Goal: Navigation & Orientation: Find specific page/section

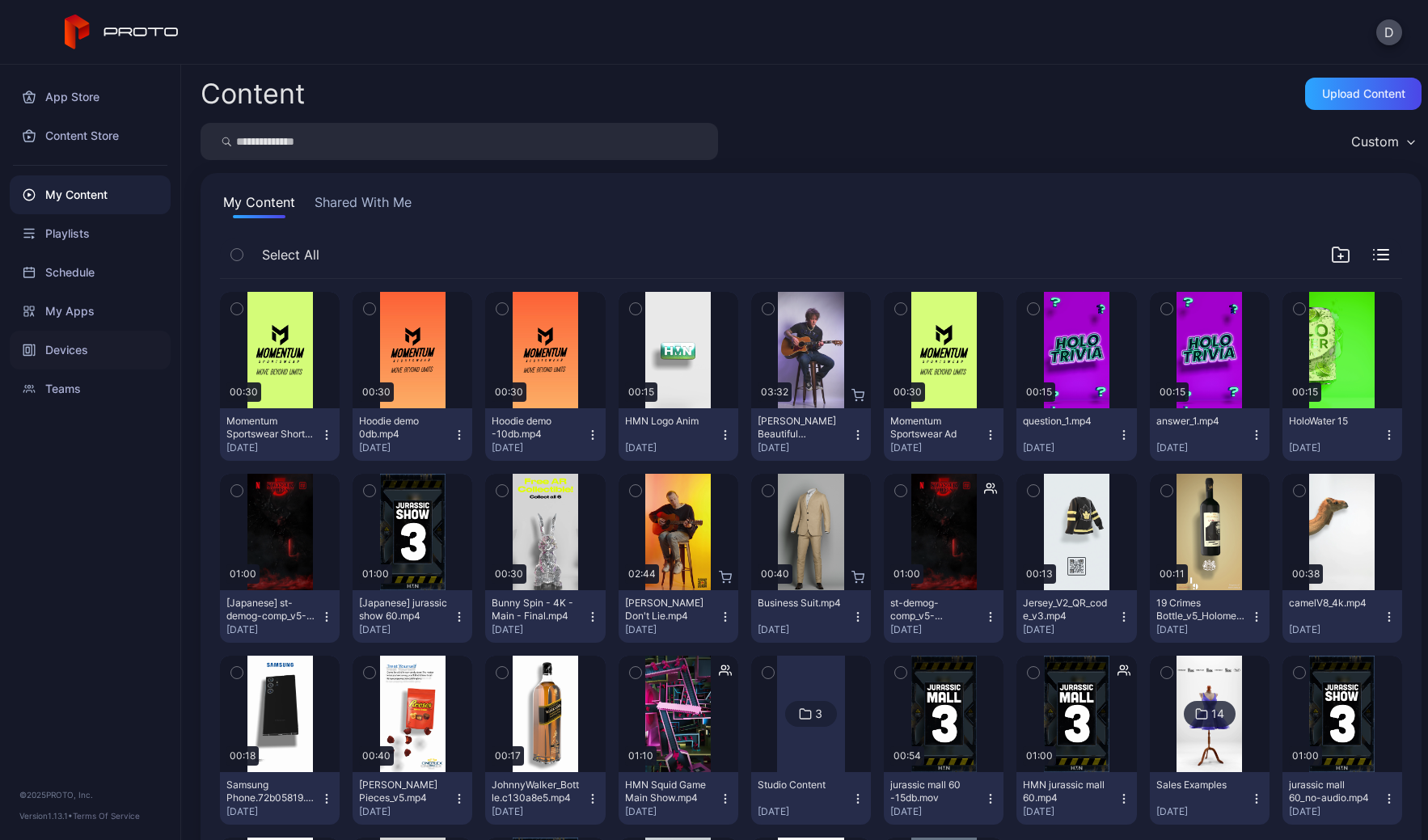
click at [75, 346] on div "Devices" at bounding box center [90, 350] width 161 height 39
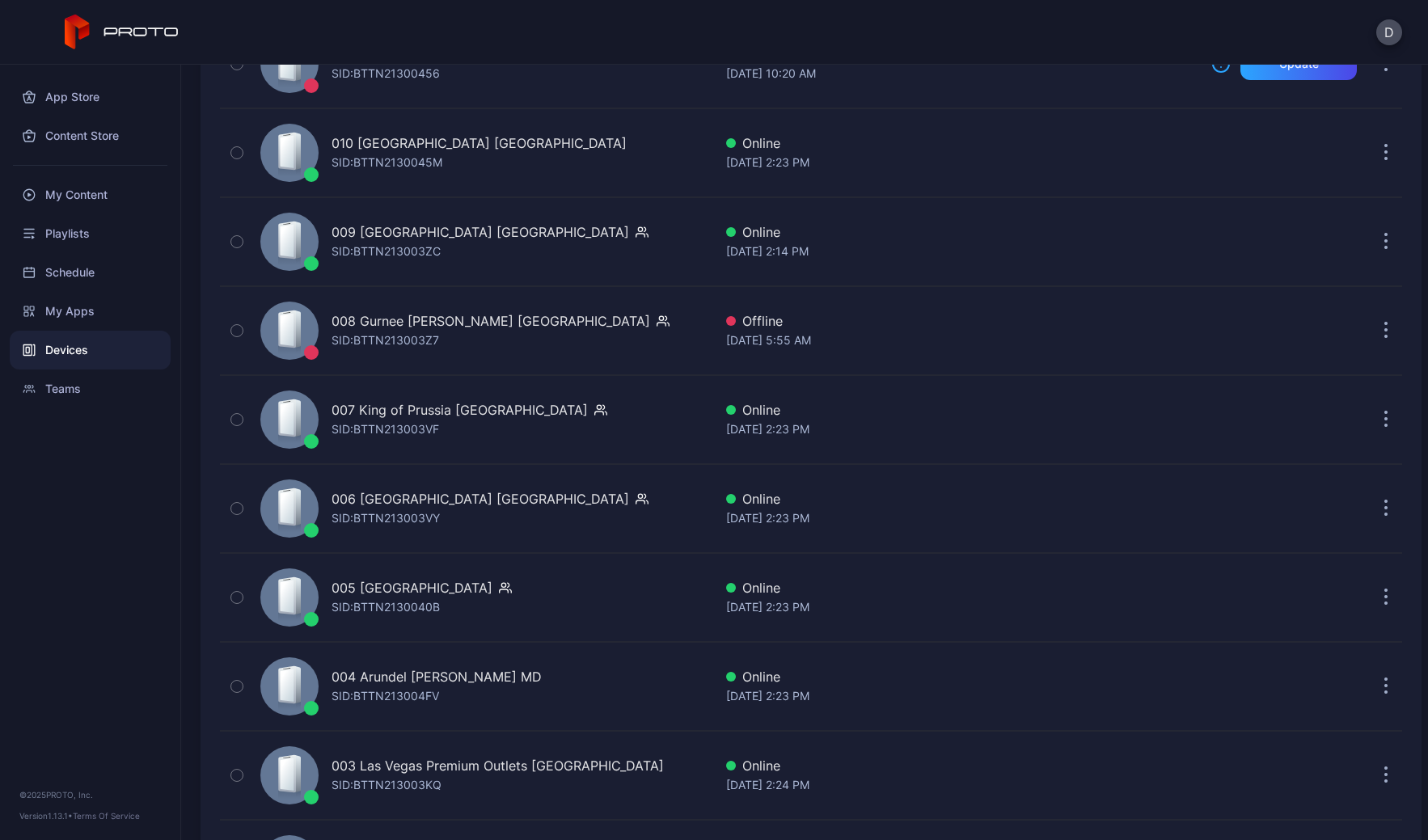
scroll to position [3537, 0]
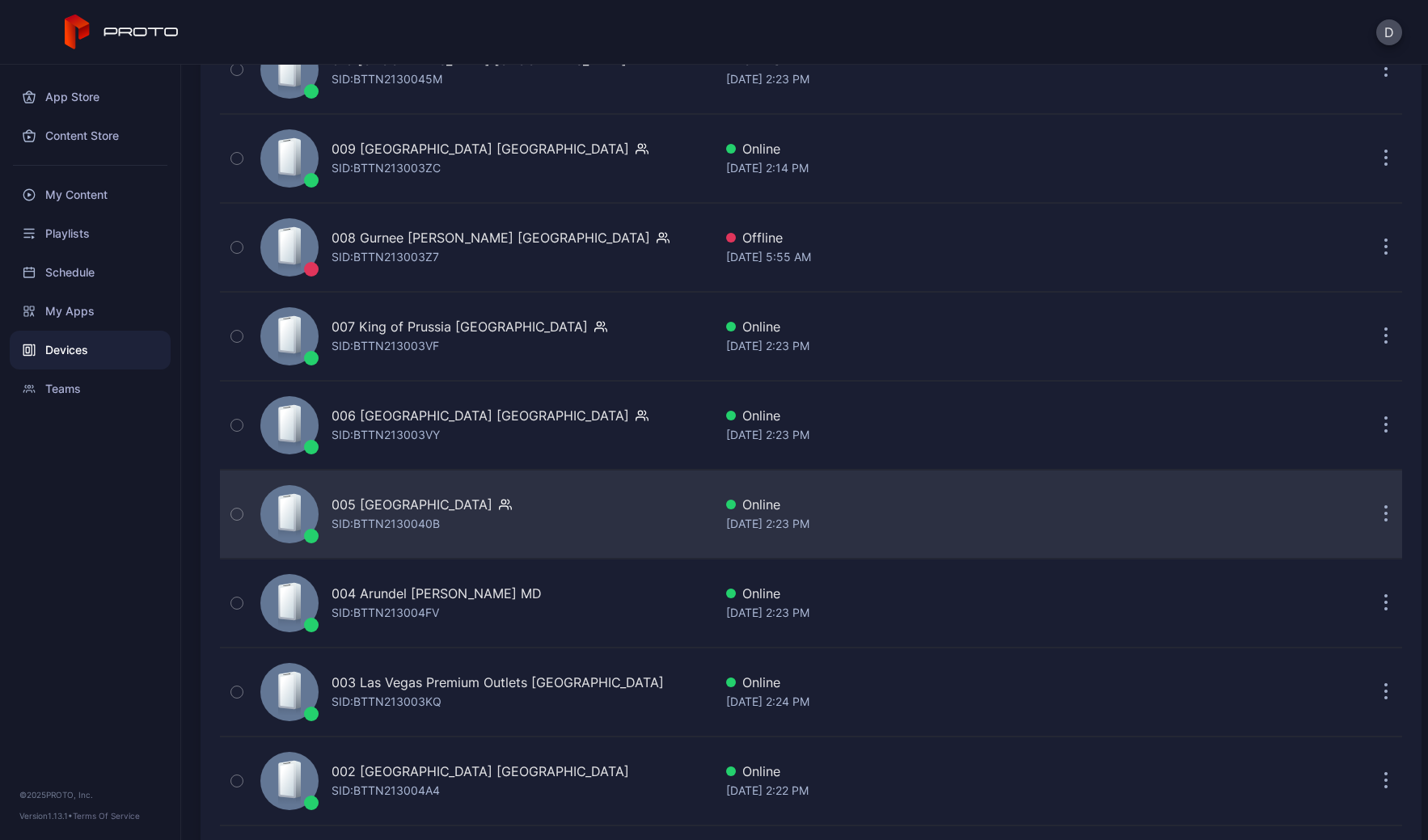
click at [556, 521] on div "005 Newport Centre NJ SID: BTTN2130040B" at bounding box center [483, 515] width 459 height 81
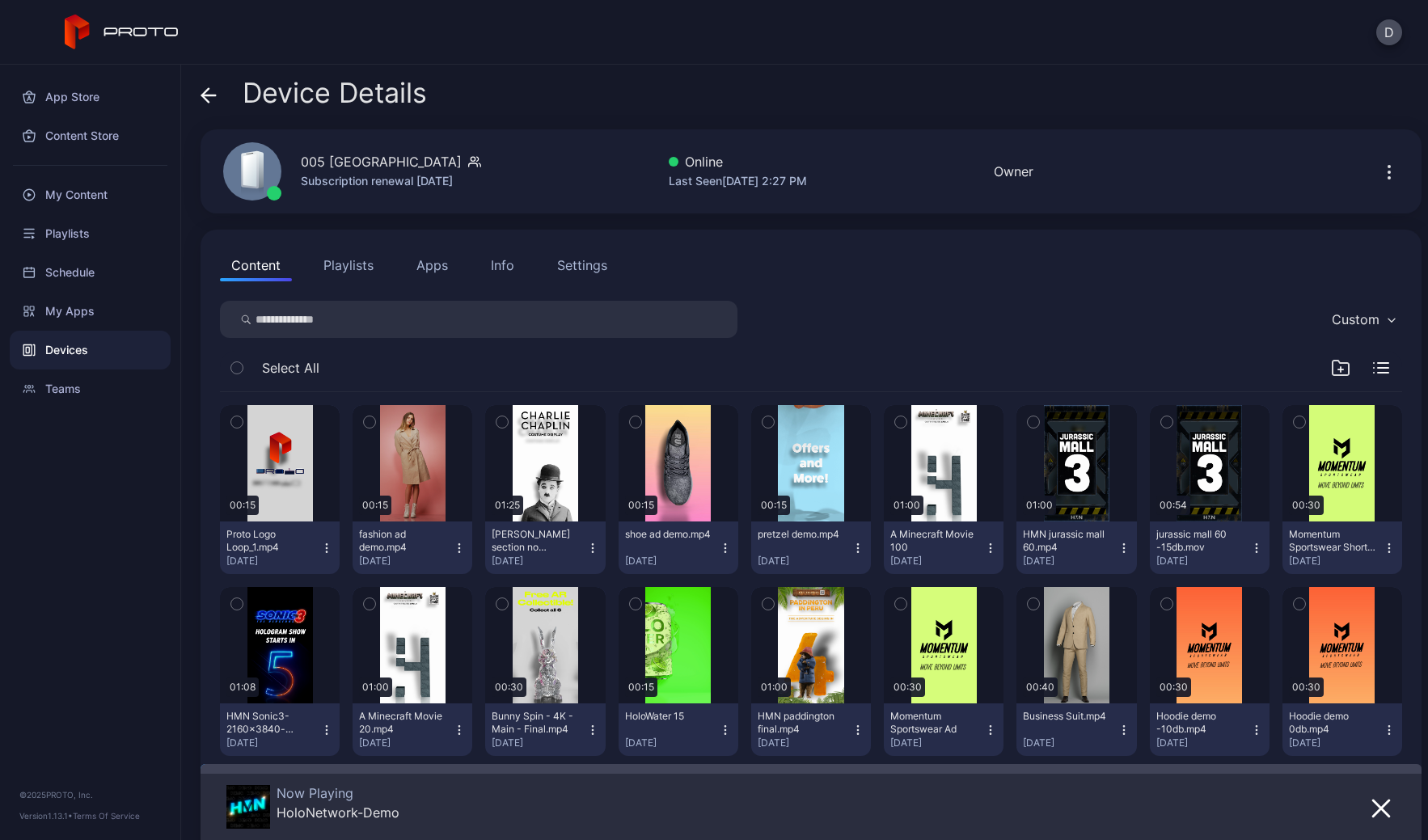
click at [214, 91] on icon at bounding box center [208, 95] width 16 height 16
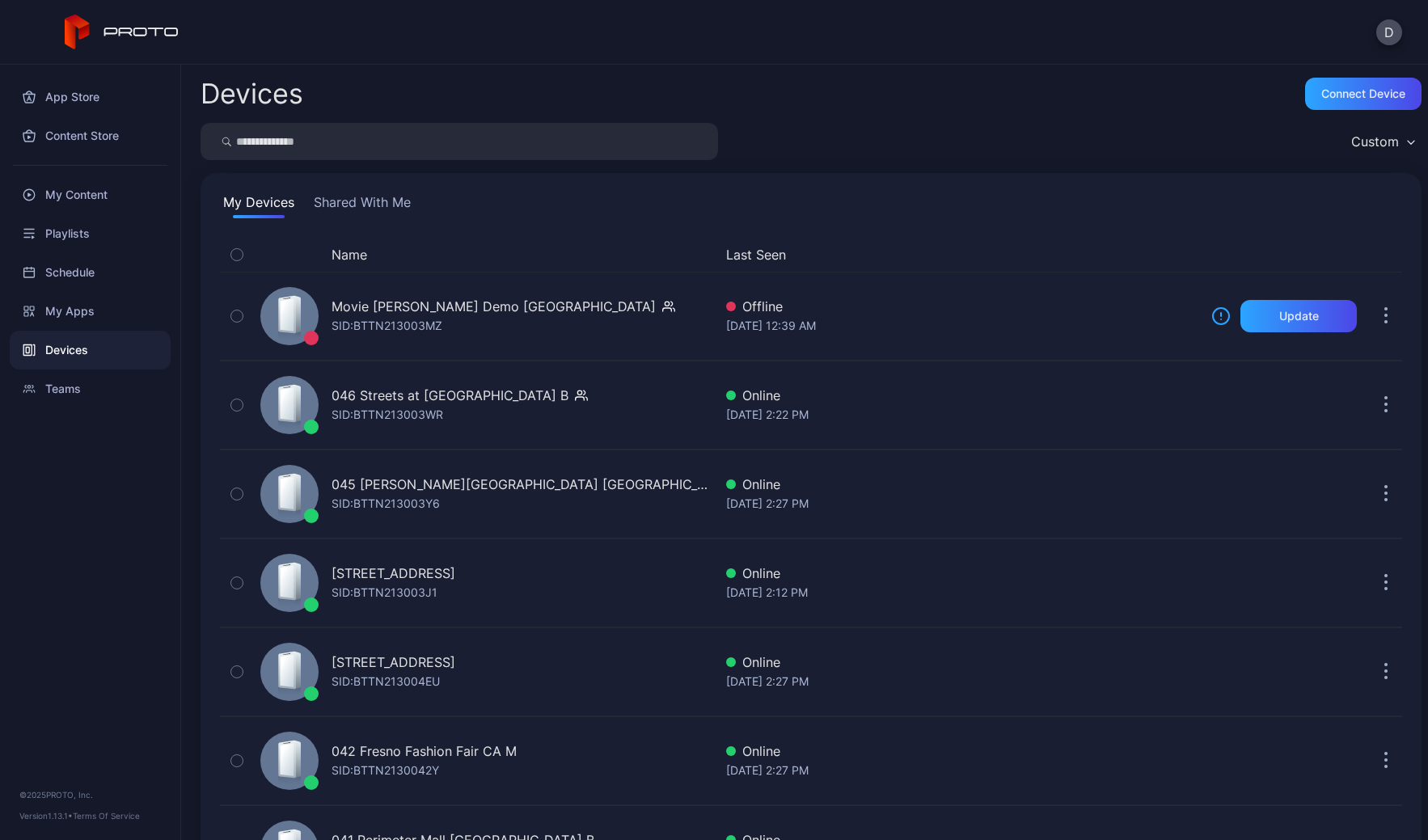
scroll to position [3537, 0]
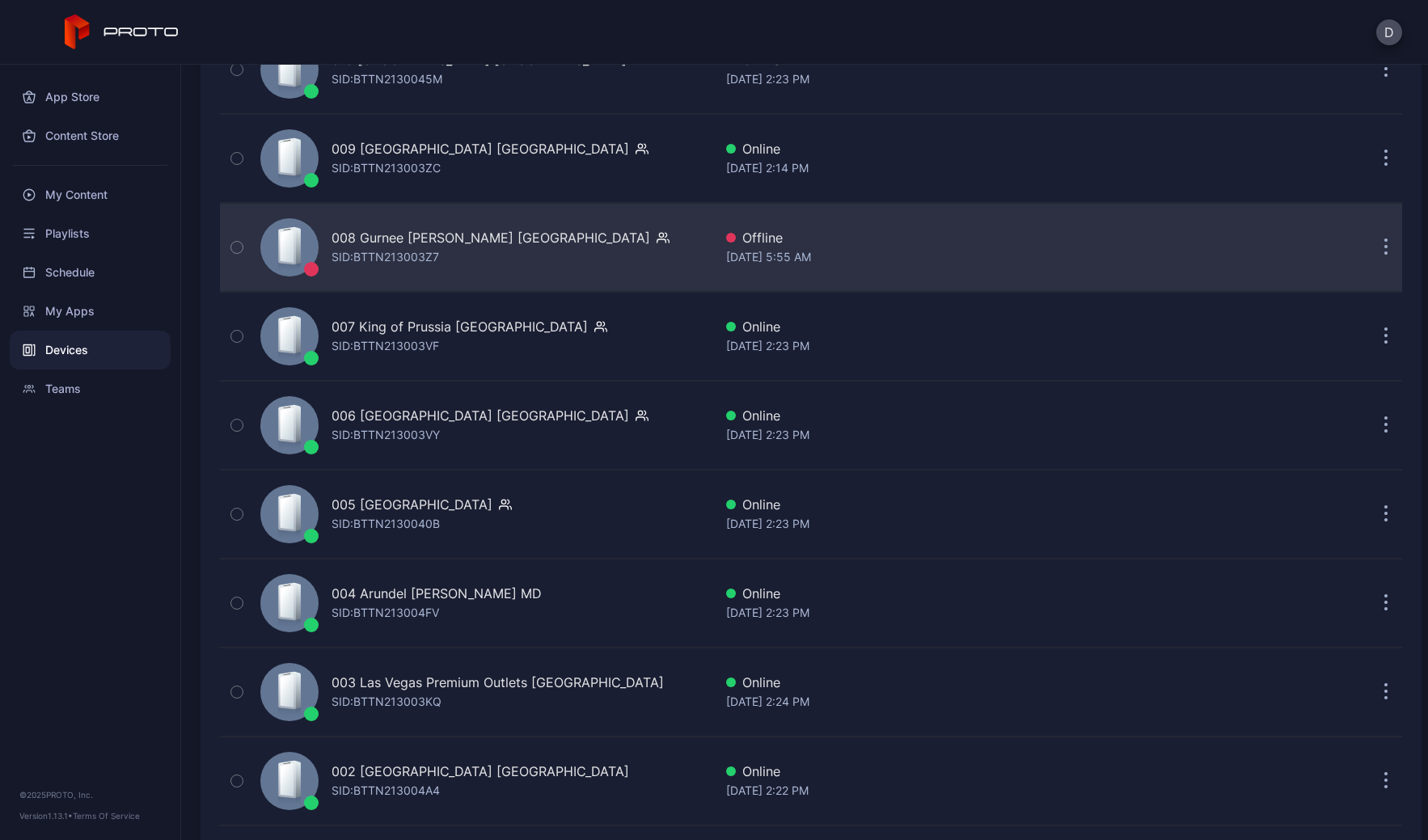
click at [509, 254] on div "008 Gurnee Mills IL SID: BTTN213003Z7" at bounding box center [483, 248] width 459 height 81
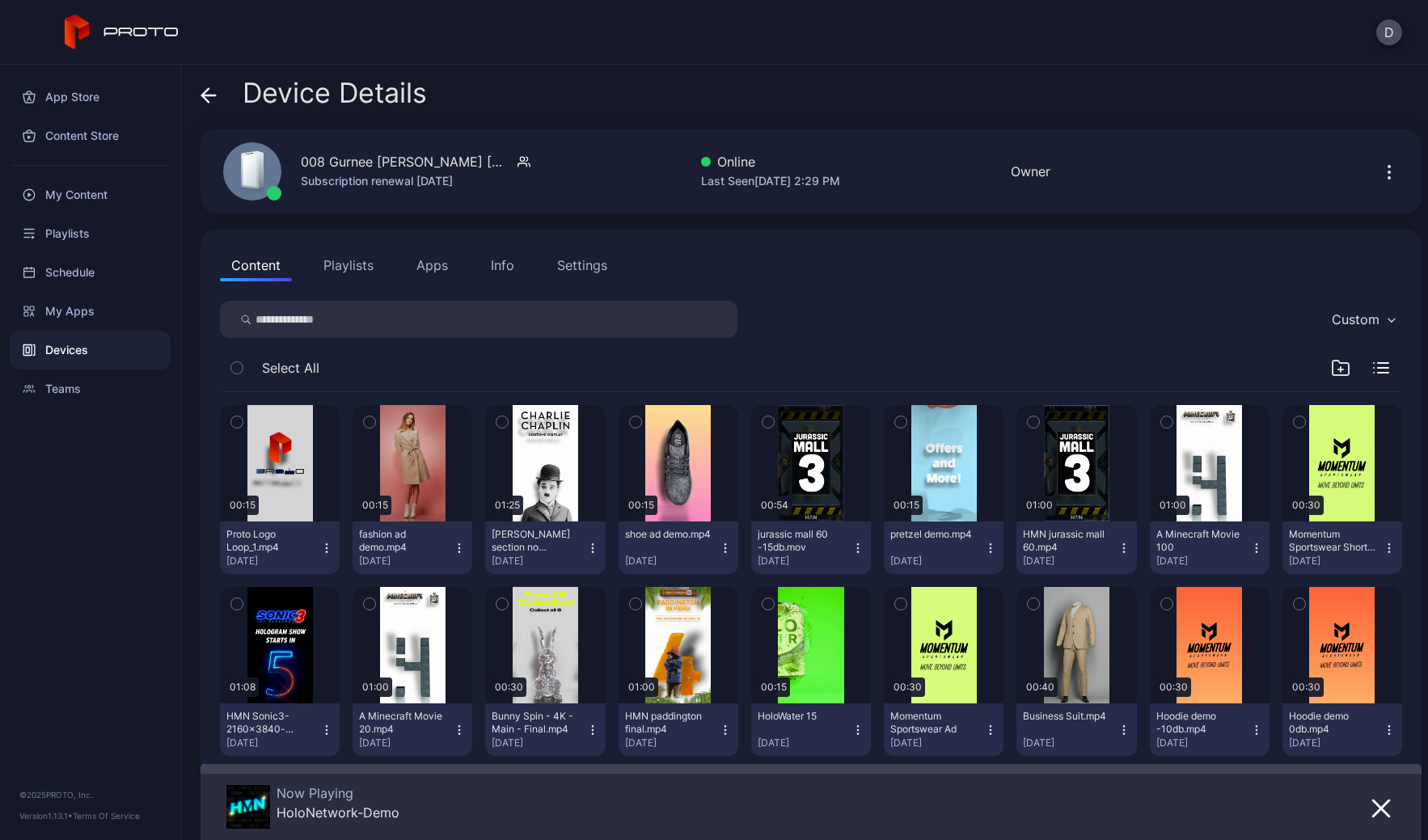
click at [216, 90] on icon at bounding box center [208, 95] width 16 height 16
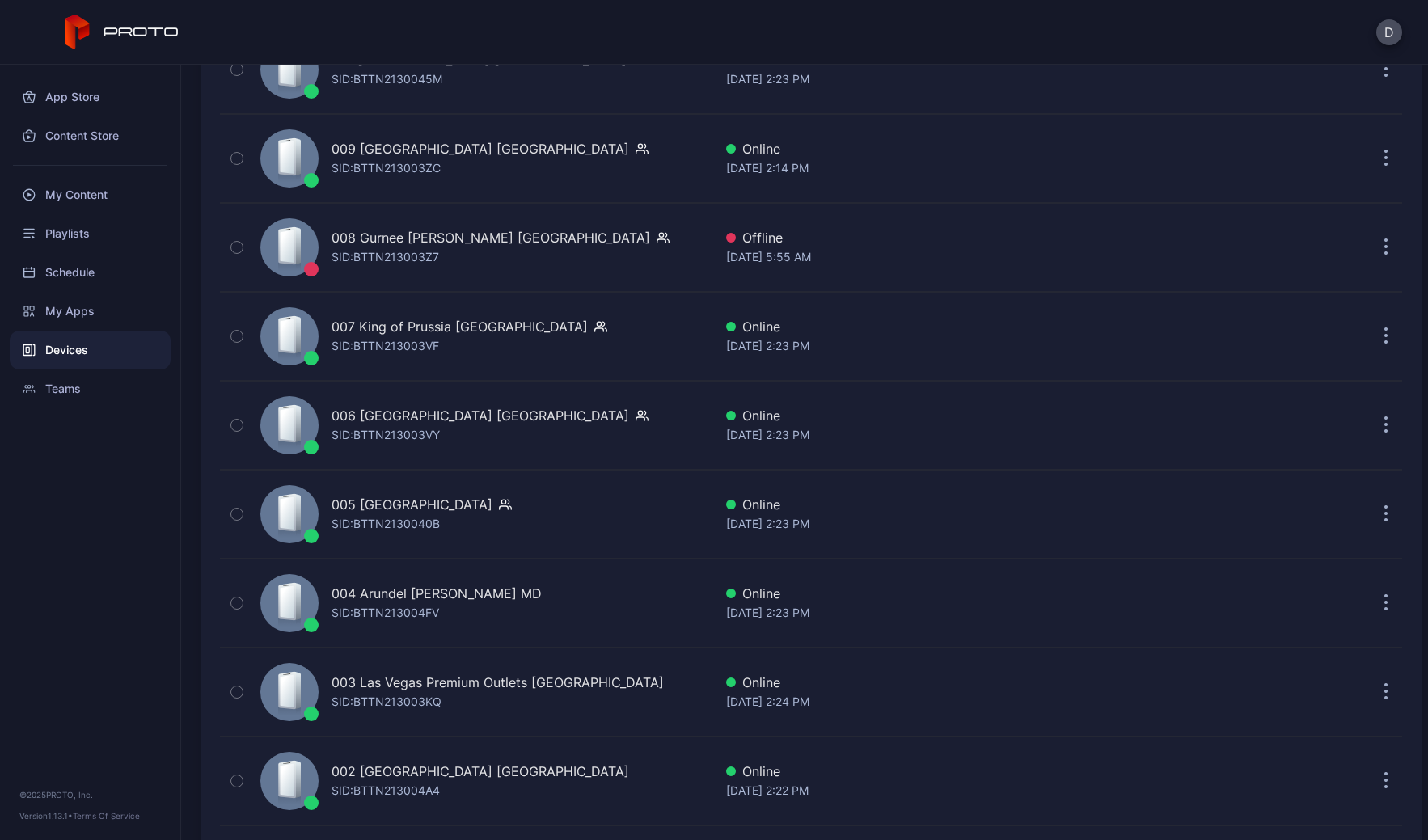
scroll to position [2971, 0]
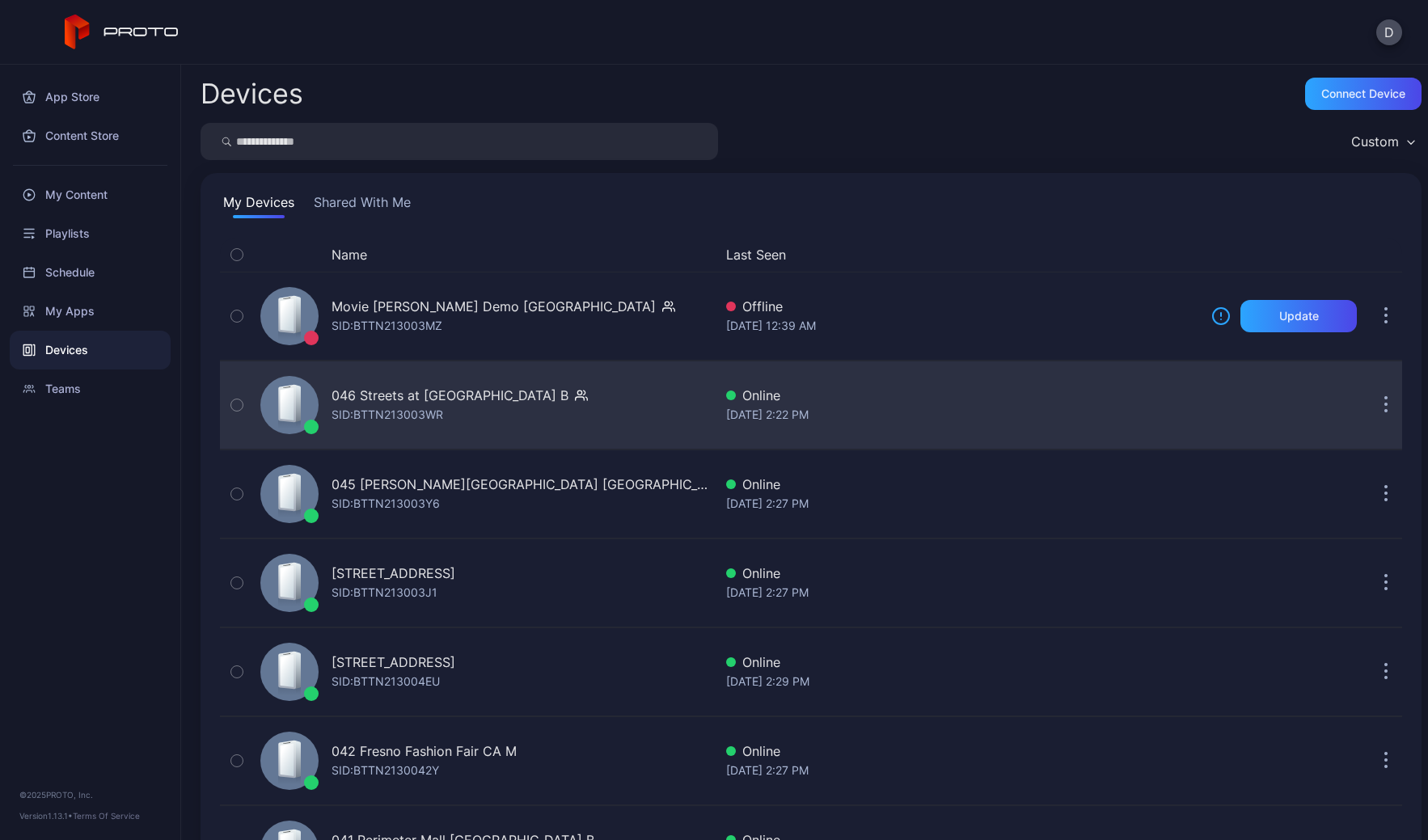
click at [626, 395] on div "046 Streets at [GEOGRAPHIC_DATA] B SID: BTTN213003WR" at bounding box center [483, 405] width 459 height 81
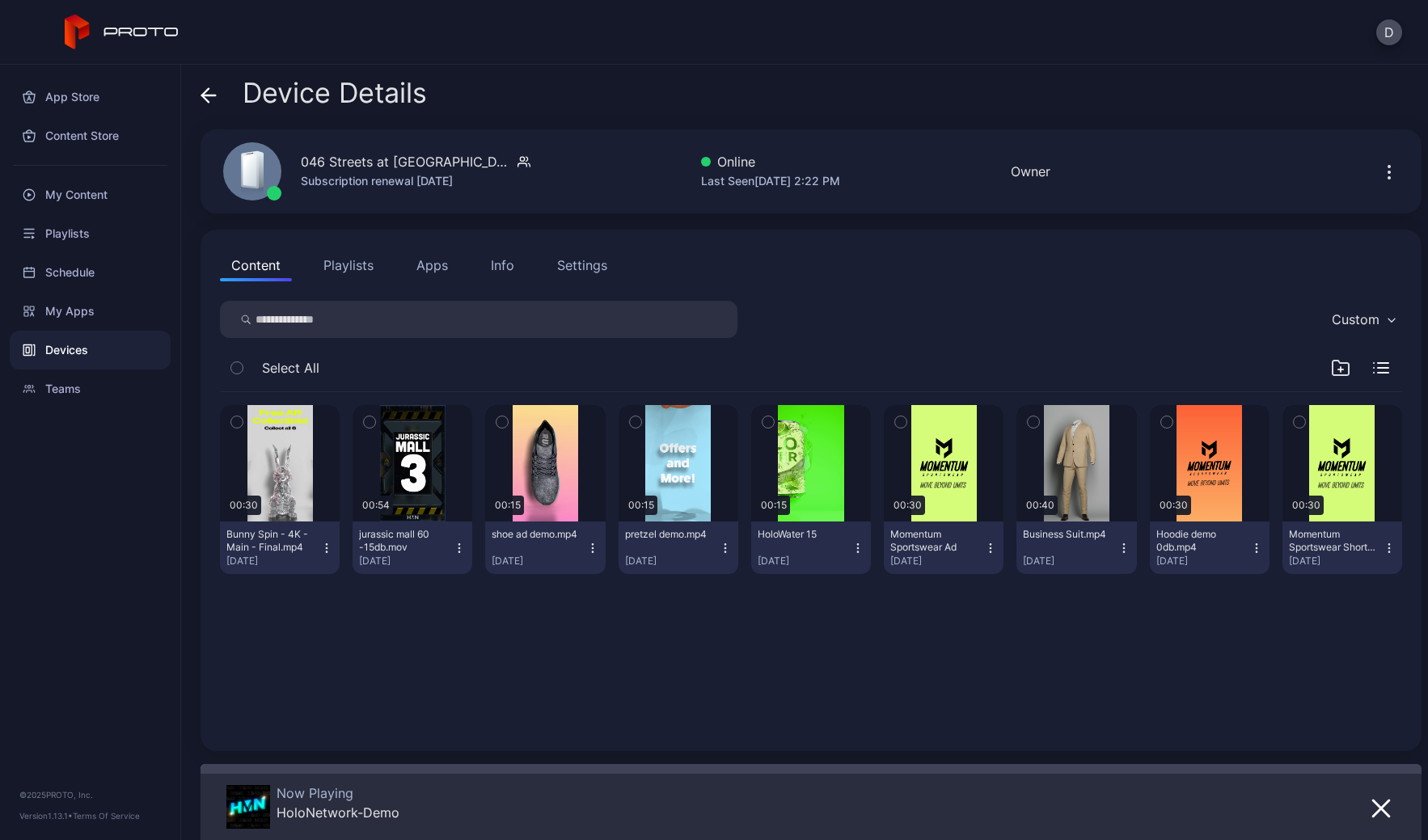
click at [209, 92] on icon at bounding box center [208, 95] width 16 height 16
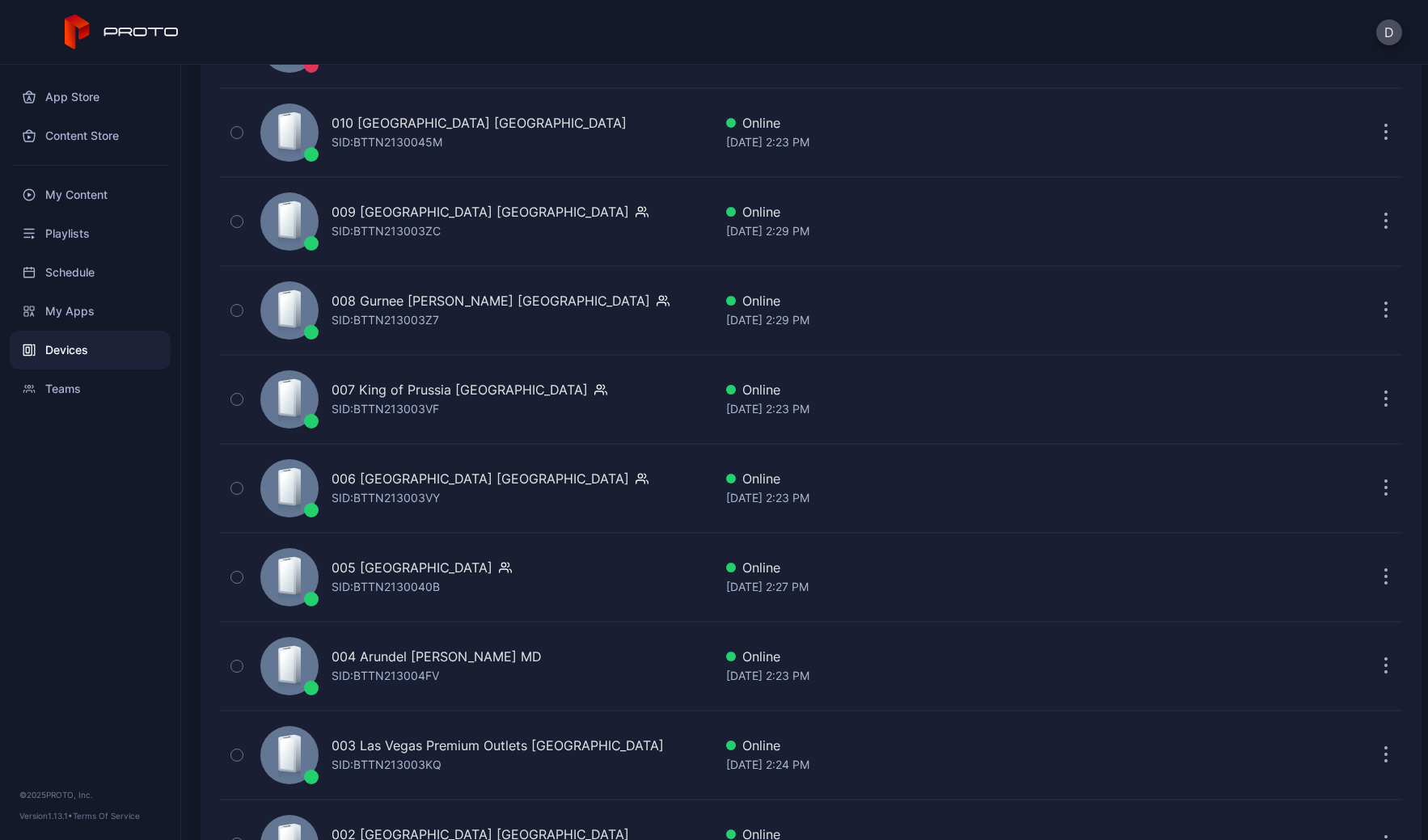
scroll to position [3637, 0]
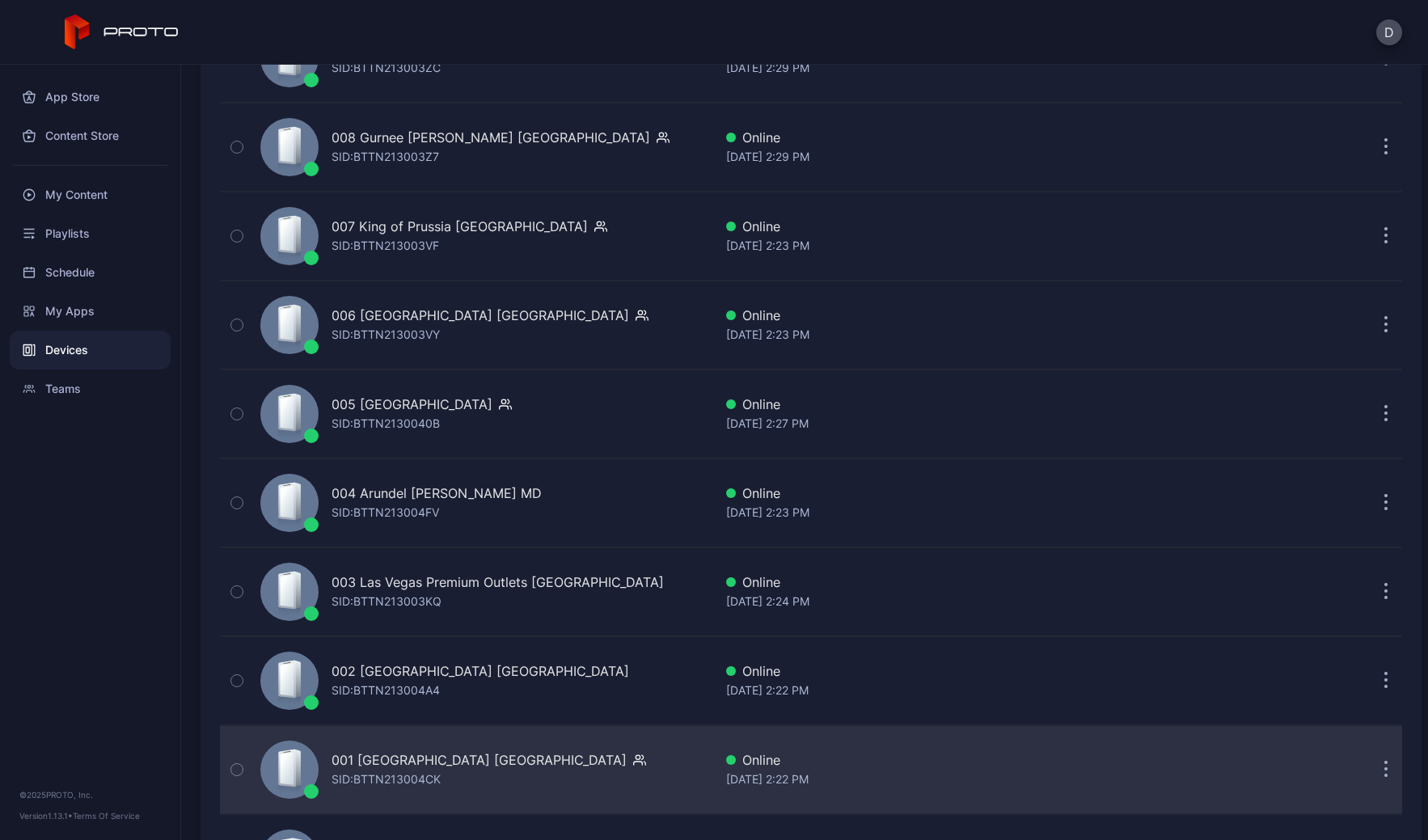
click at [600, 772] on div "001 Del Amo Fashion Center CA SID: BTTN213004CK" at bounding box center [483, 770] width 459 height 81
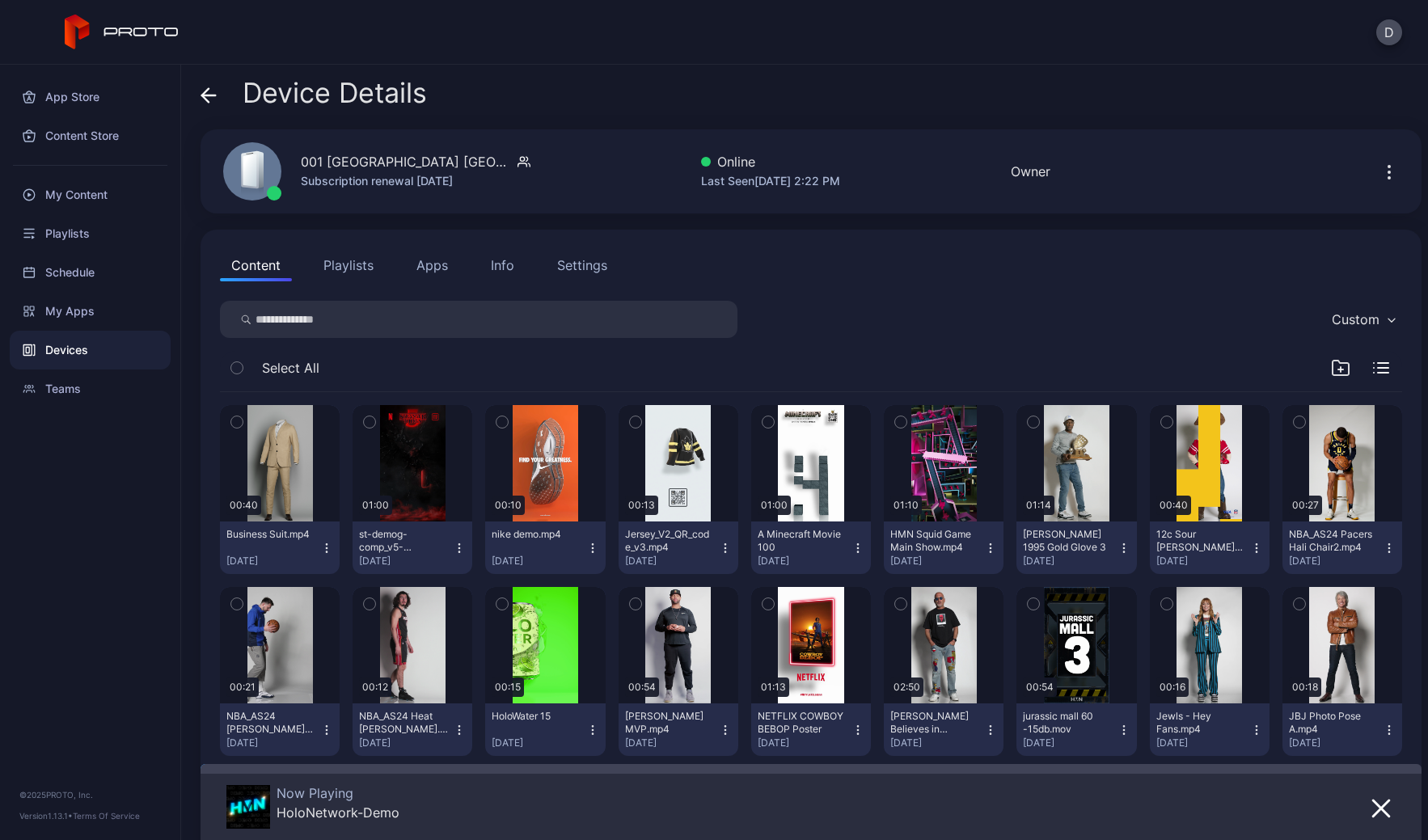
click at [210, 92] on icon at bounding box center [208, 95] width 16 height 16
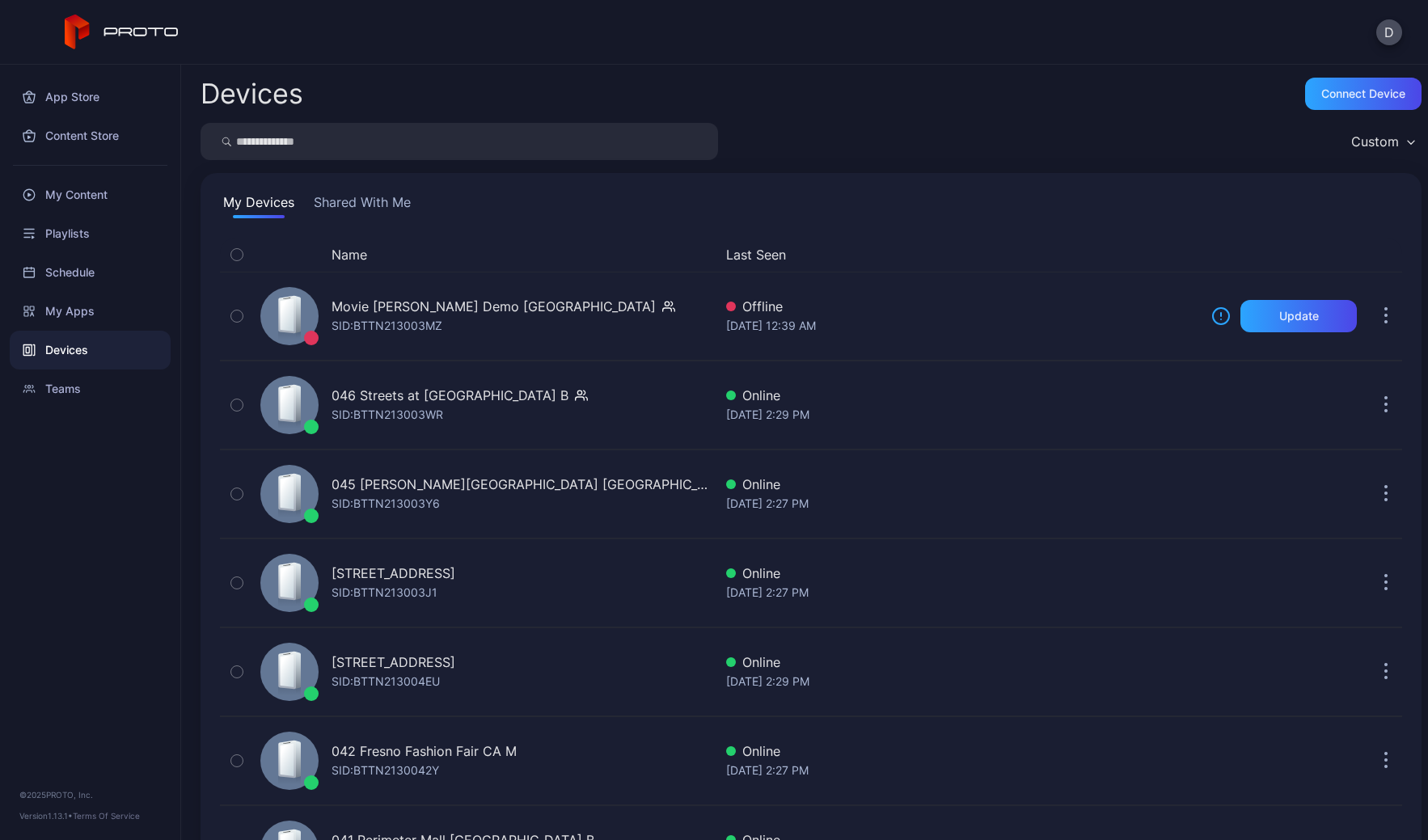
scroll to position [3637, 0]
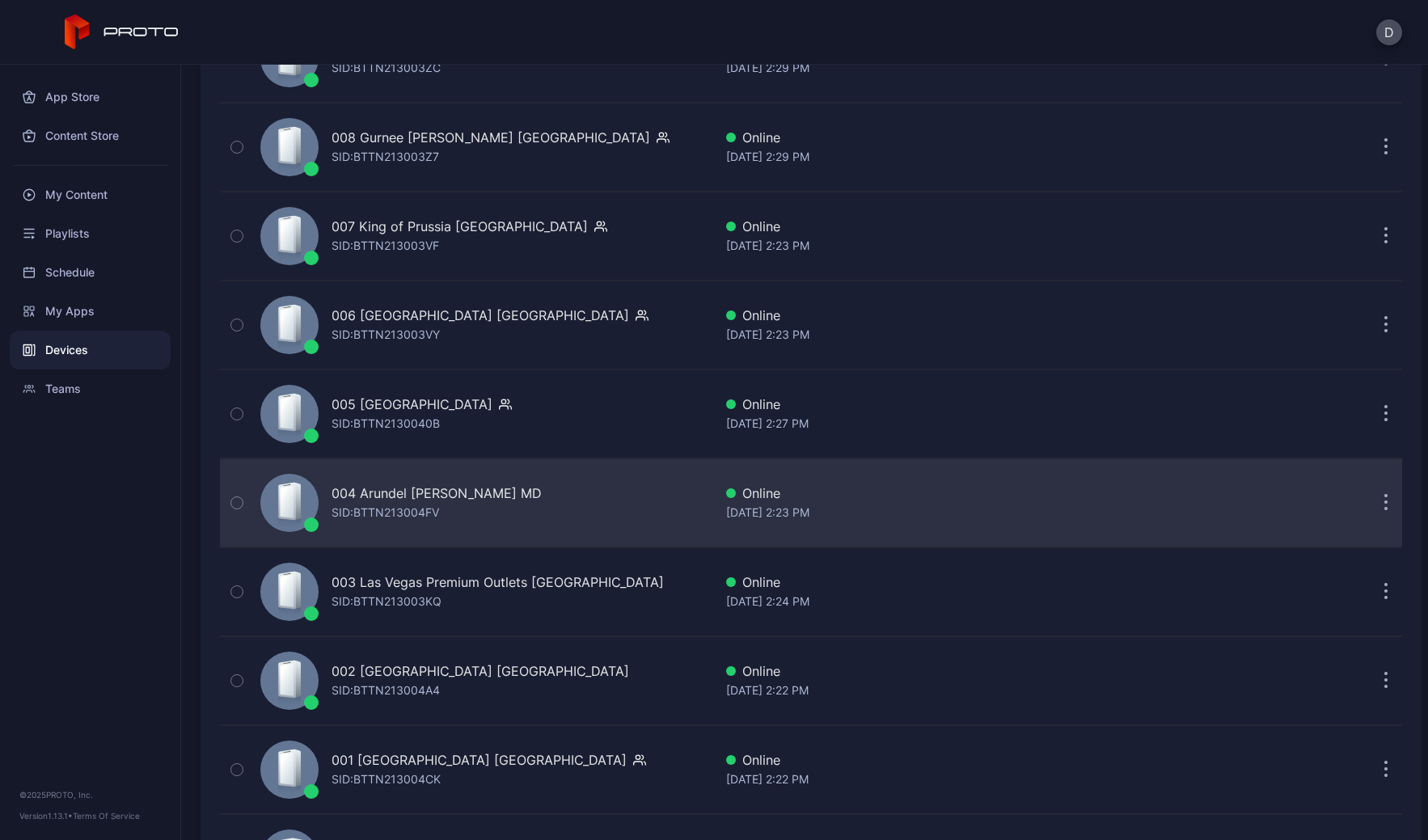
click at [552, 506] on div "004 Arundel [PERSON_NAME] MD [PERSON_NAME]: BTTN213004FV" at bounding box center [483, 503] width 459 height 81
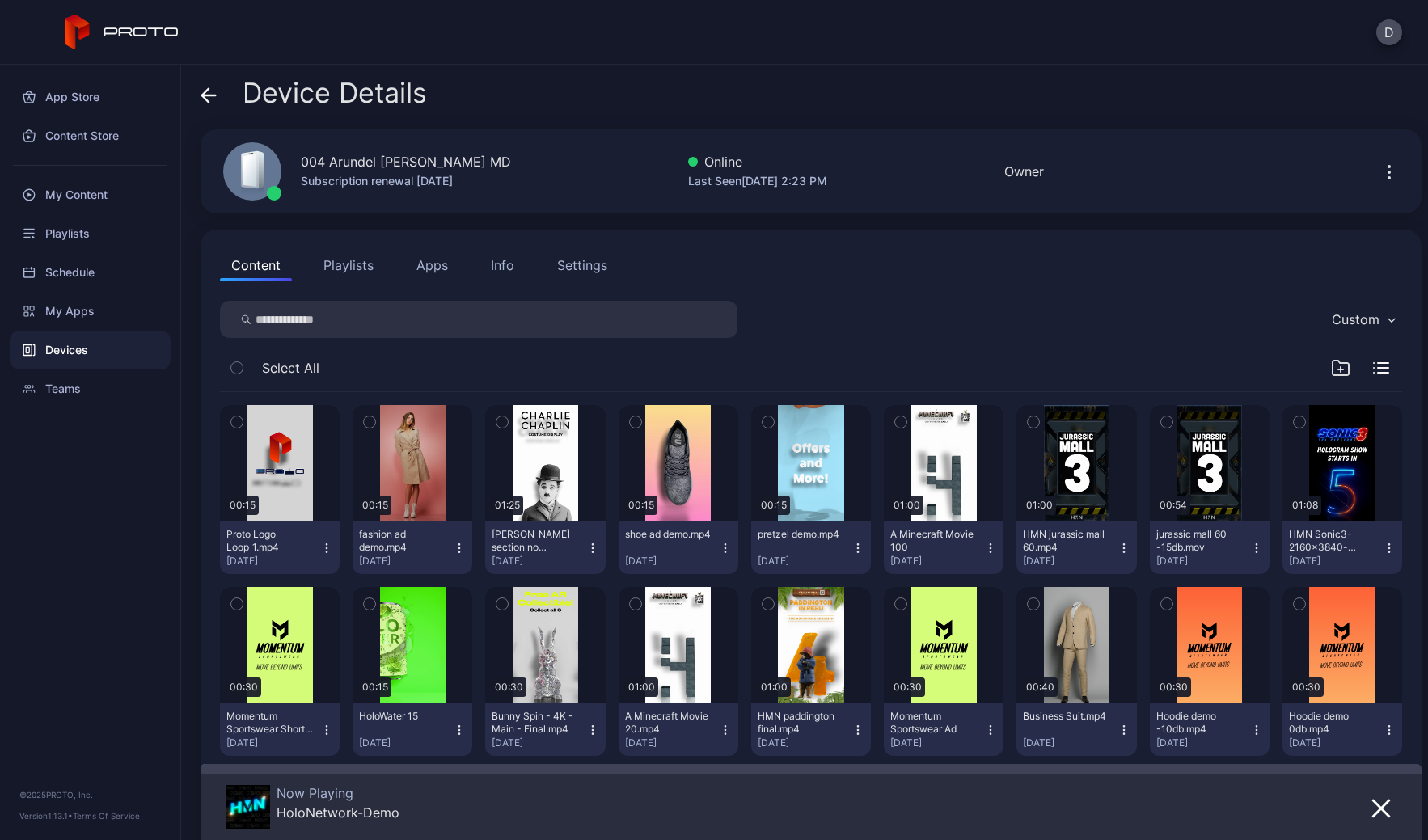
click at [214, 94] on icon at bounding box center [208, 95] width 16 height 16
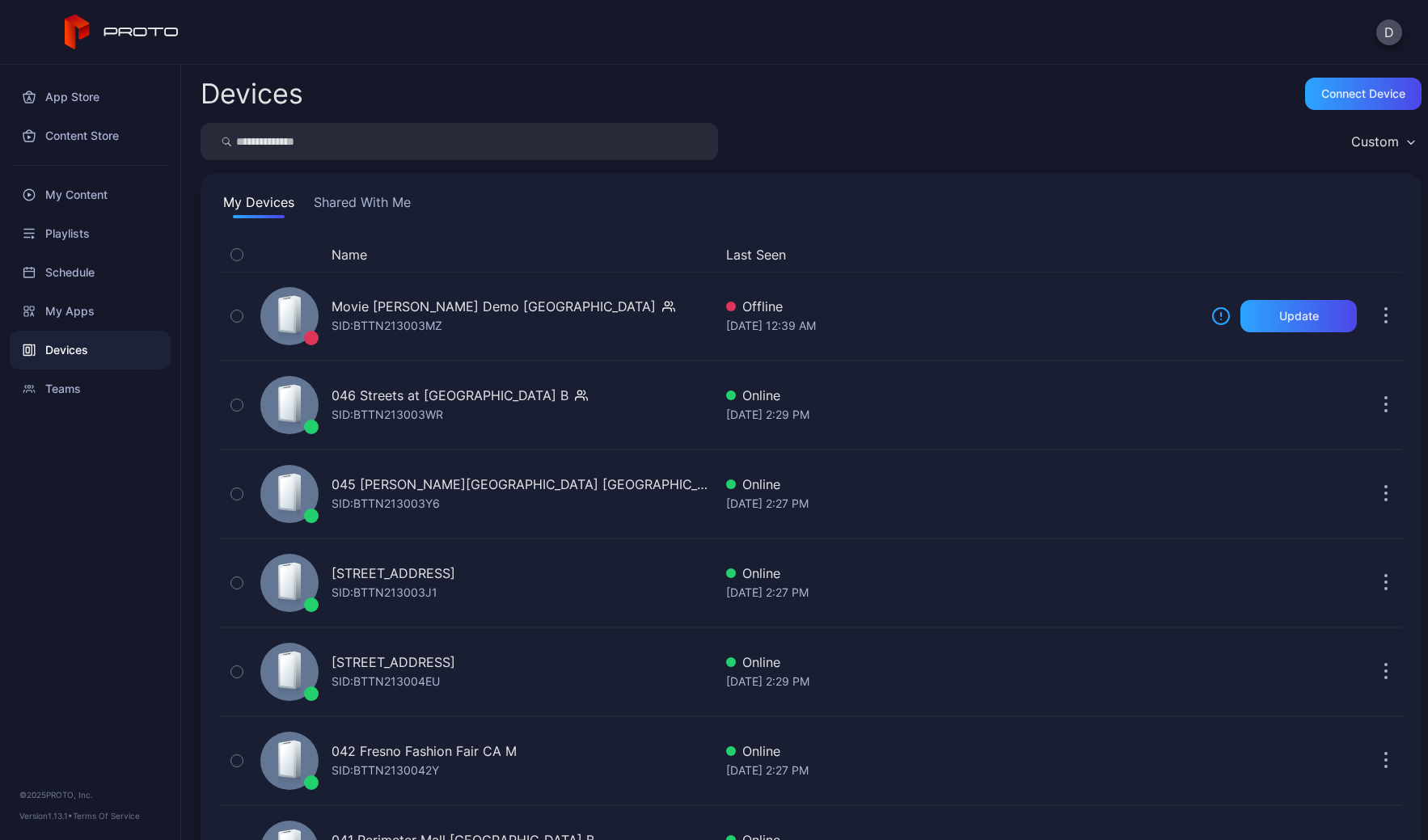
scroll to position [3637, 0]
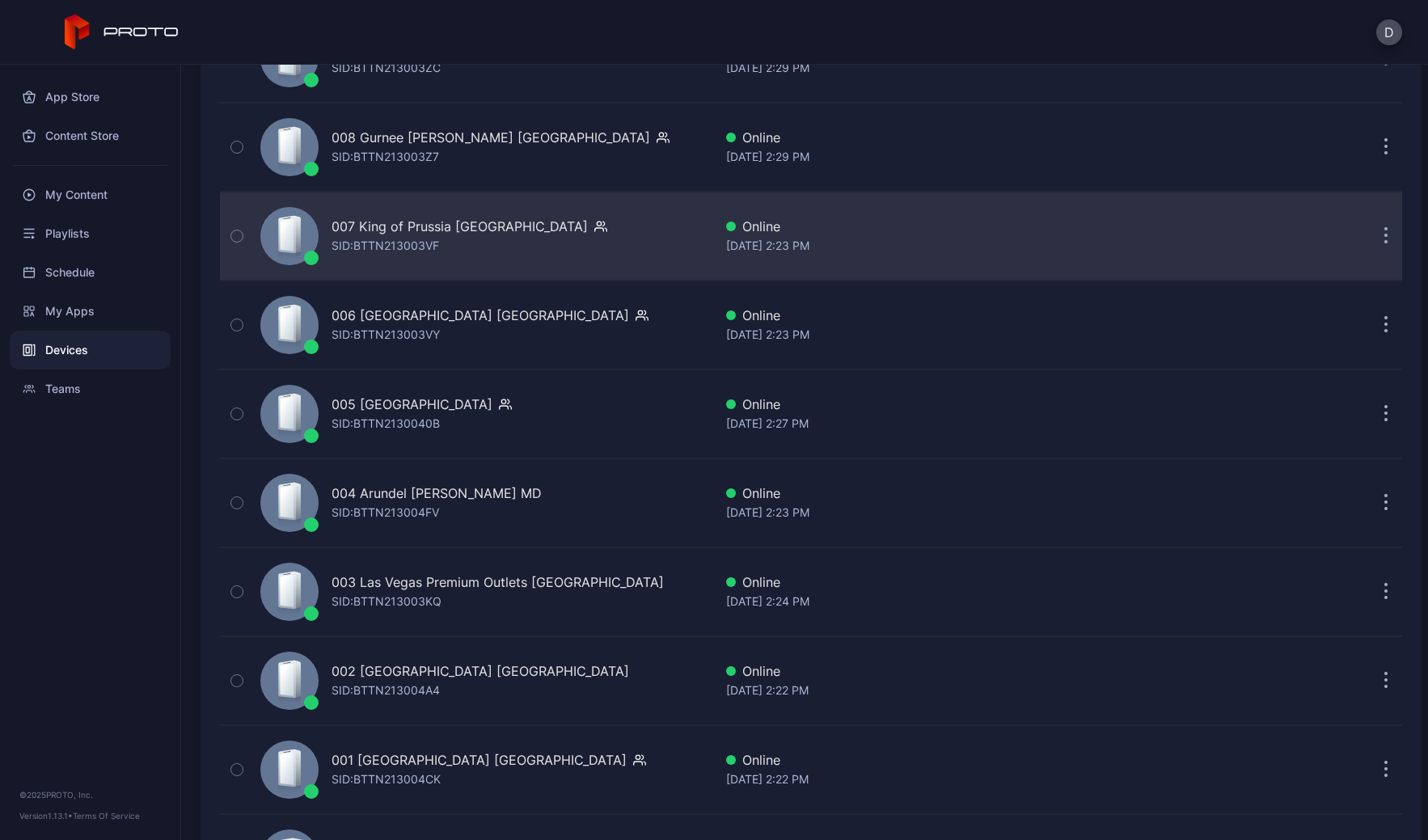
click at [572, 252] on div "007 King of Prussia PA SID: BTTN213003VF" at bounding box center [483, 237] width 459 height 81
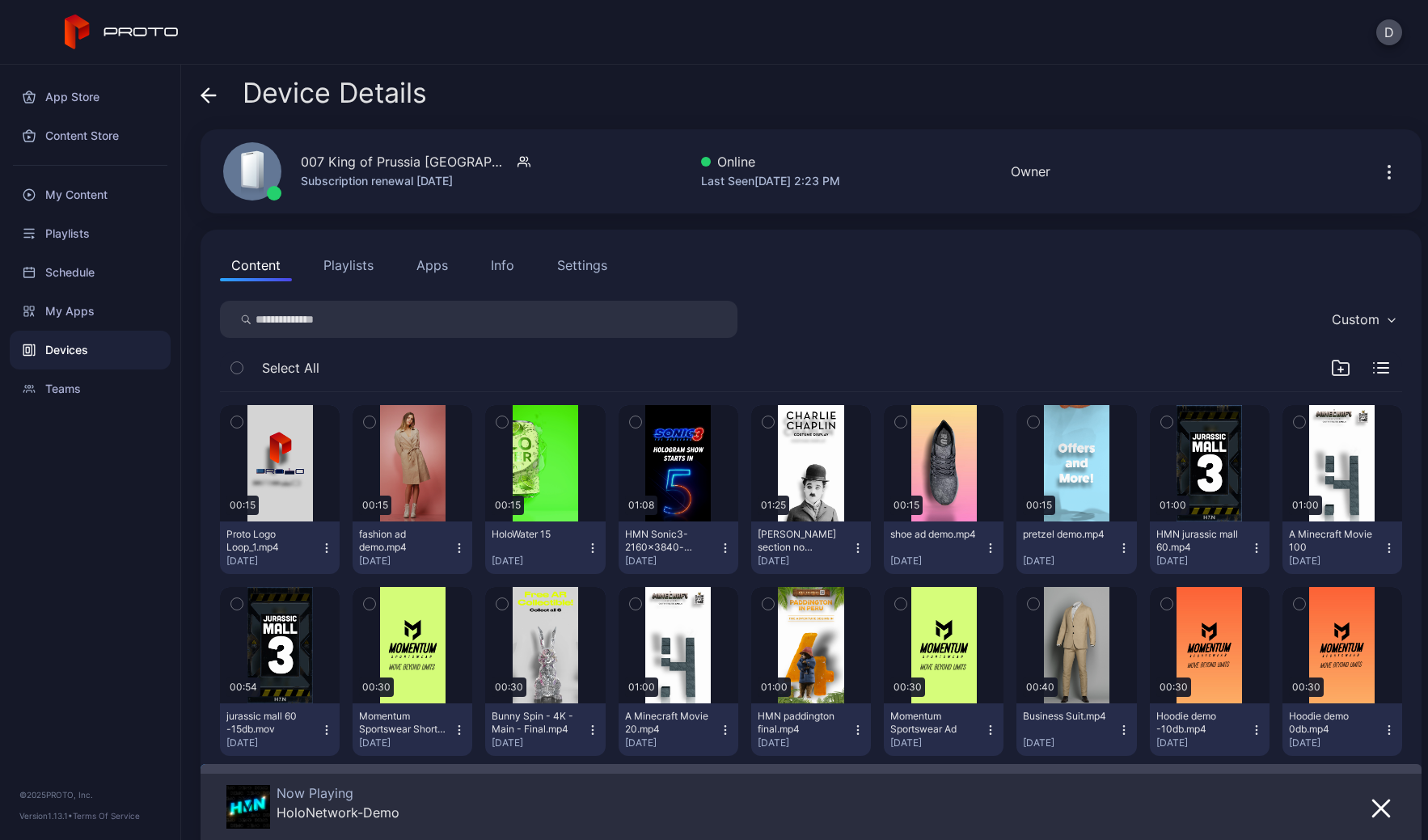
click at [202, 98] on icon at bounding box center [208, 95] width 16 height 16
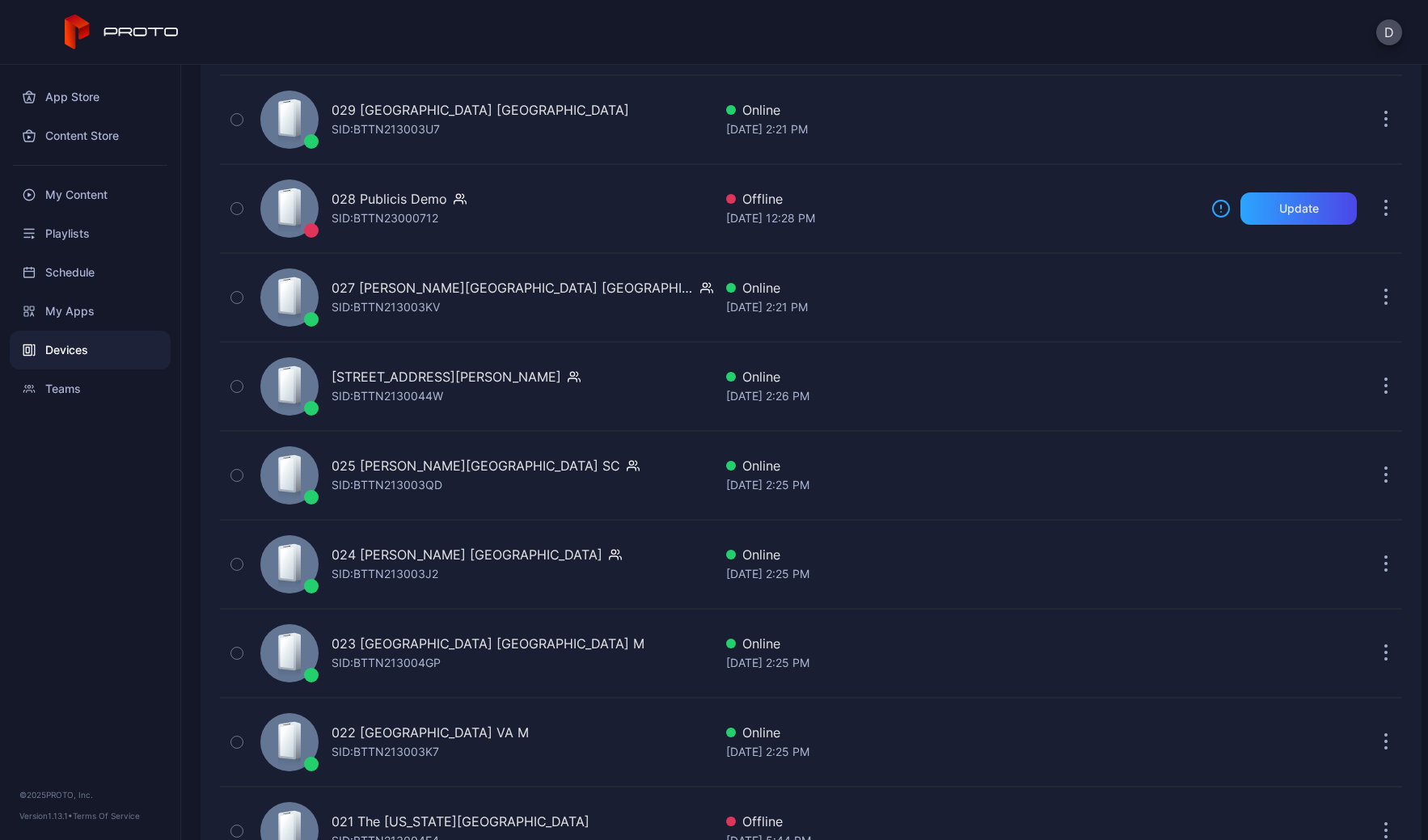
scroll to position [1715, 0]
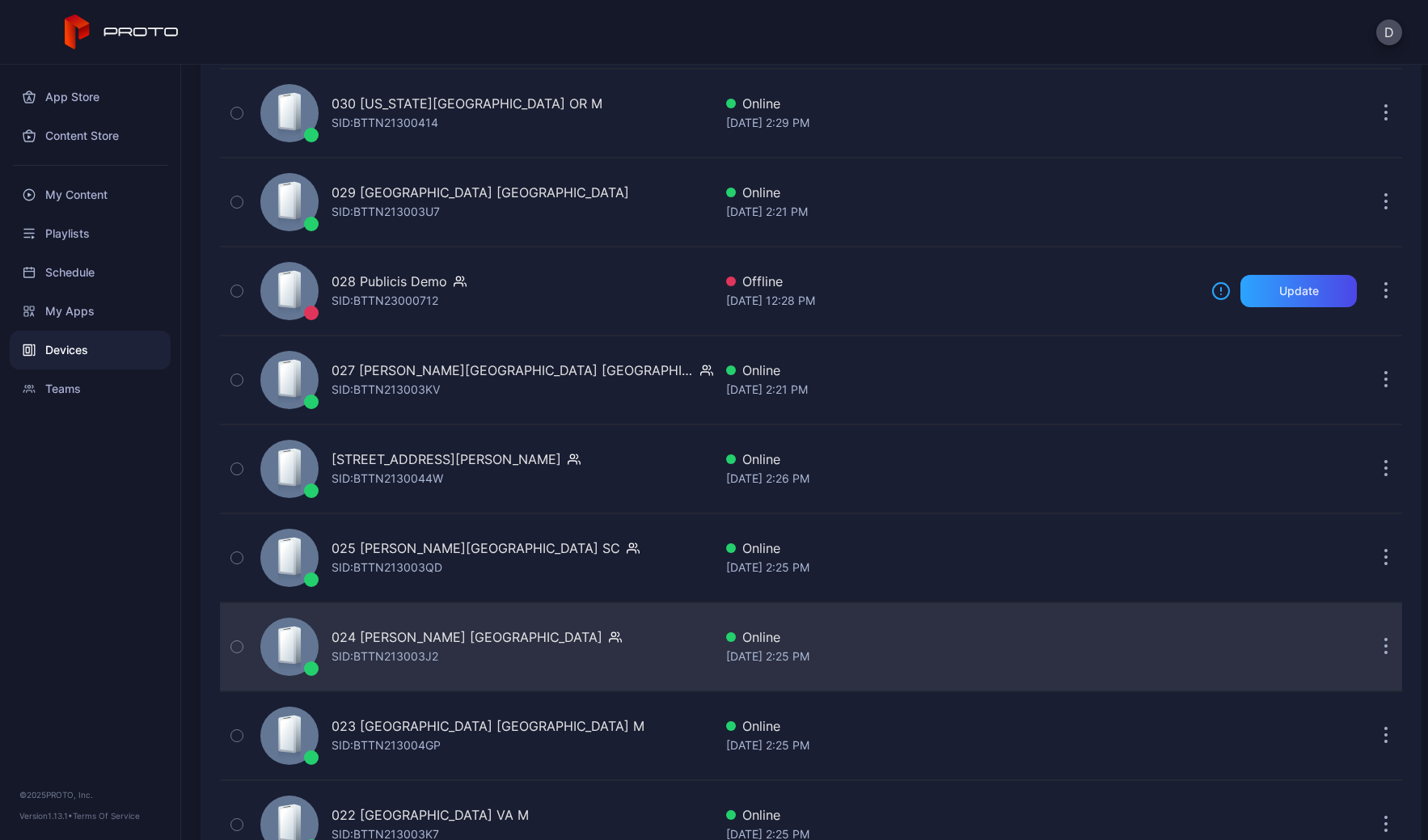
click at [555, 659] on div "024 [PERSON_NAME] [GEOGRAPHIC_DATA] [PERSON_NAME]: BTTN213003J2" at bounding box center [483, 647] width 459 height 81
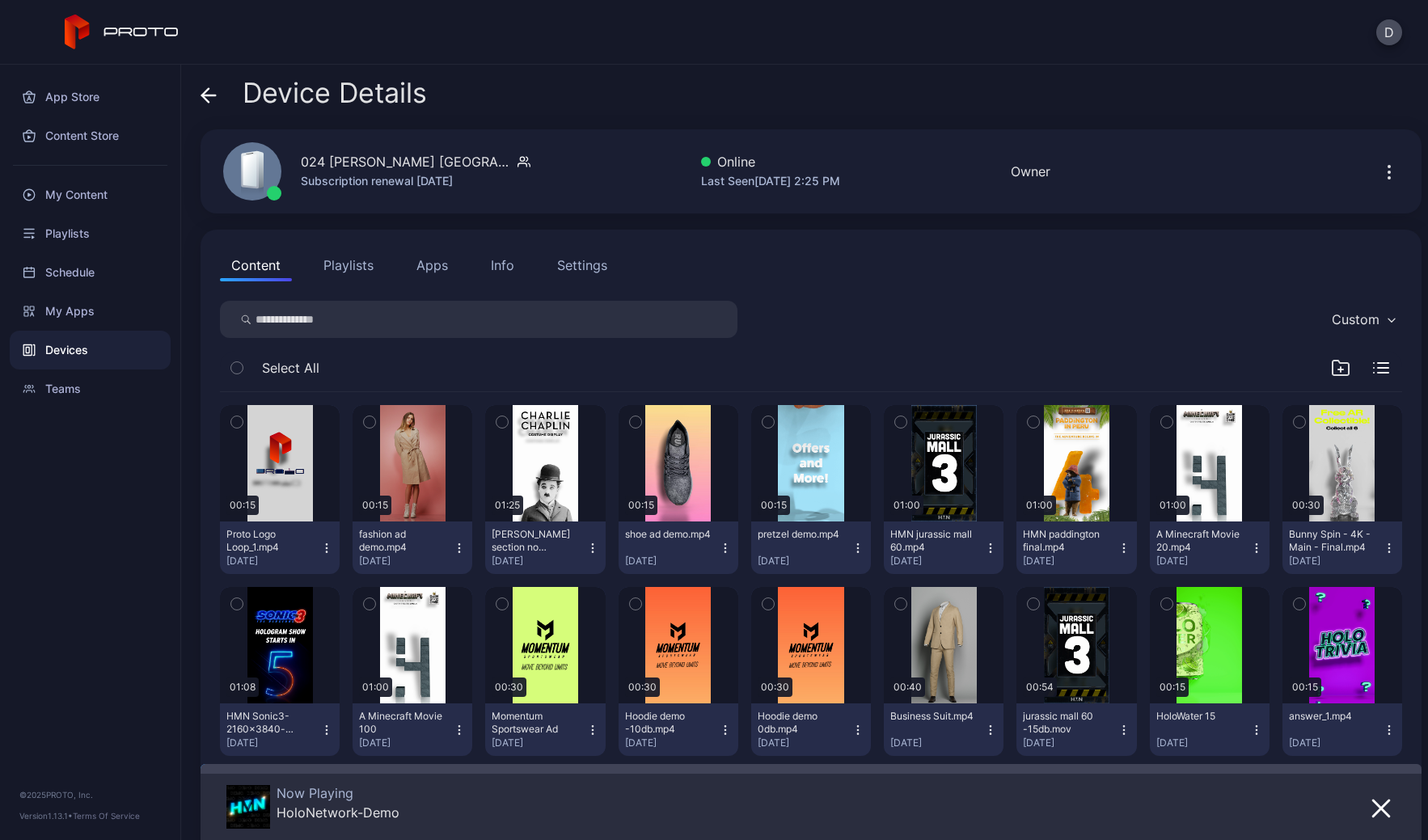
click at [501, 266] on div "Info" at bounding box center [503, 265] width 24 height 19
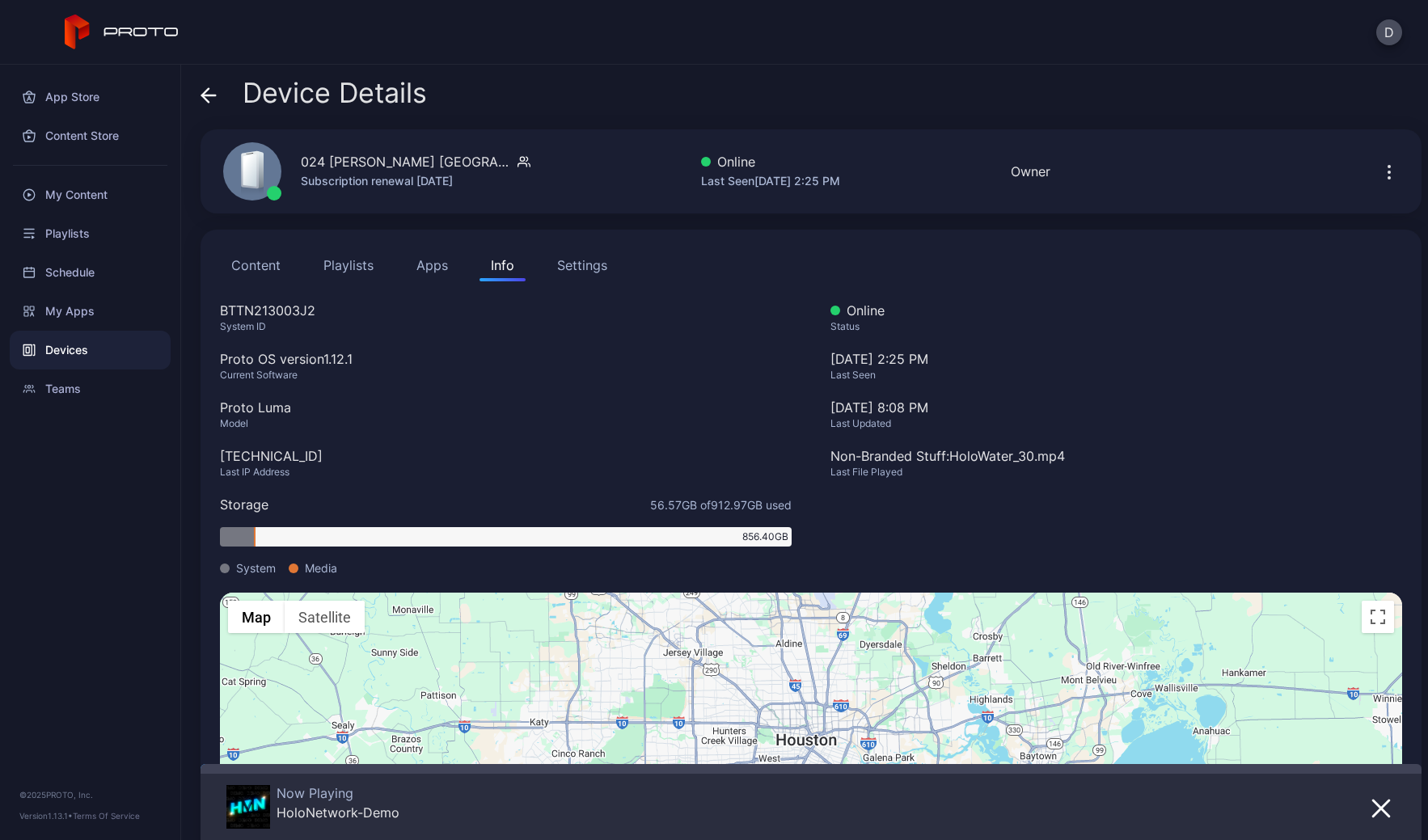
click at [621, 267] on div "Content Playlists Apps Info Settings" at bounding box center [811, 265] width 1183 height 32
click at [591, 266] on div "Settings" at bounding box center [582, 265] width 50 height 19
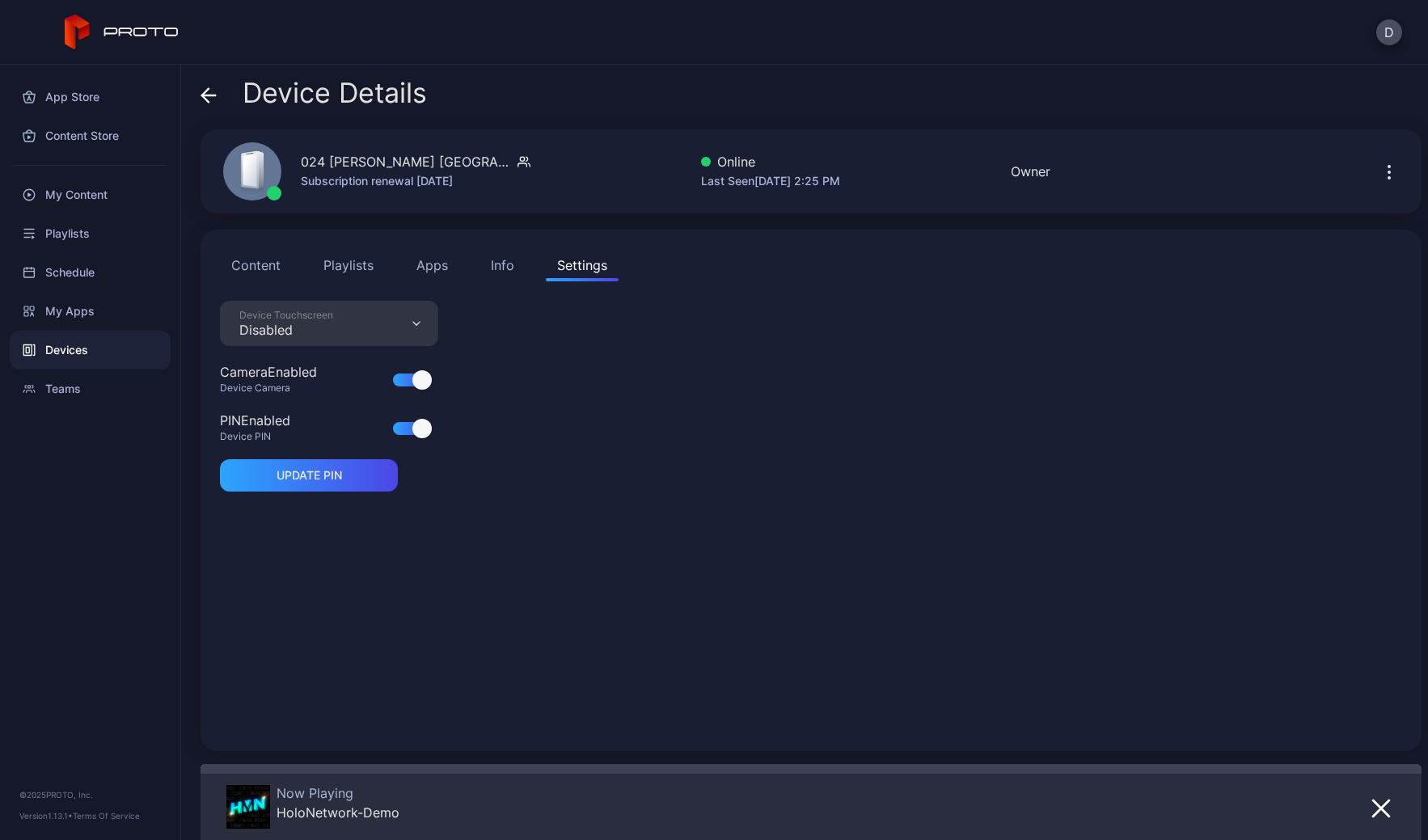
click at [494, 265] on div "Info" at bounding box center [503, 265] width 24 height 19
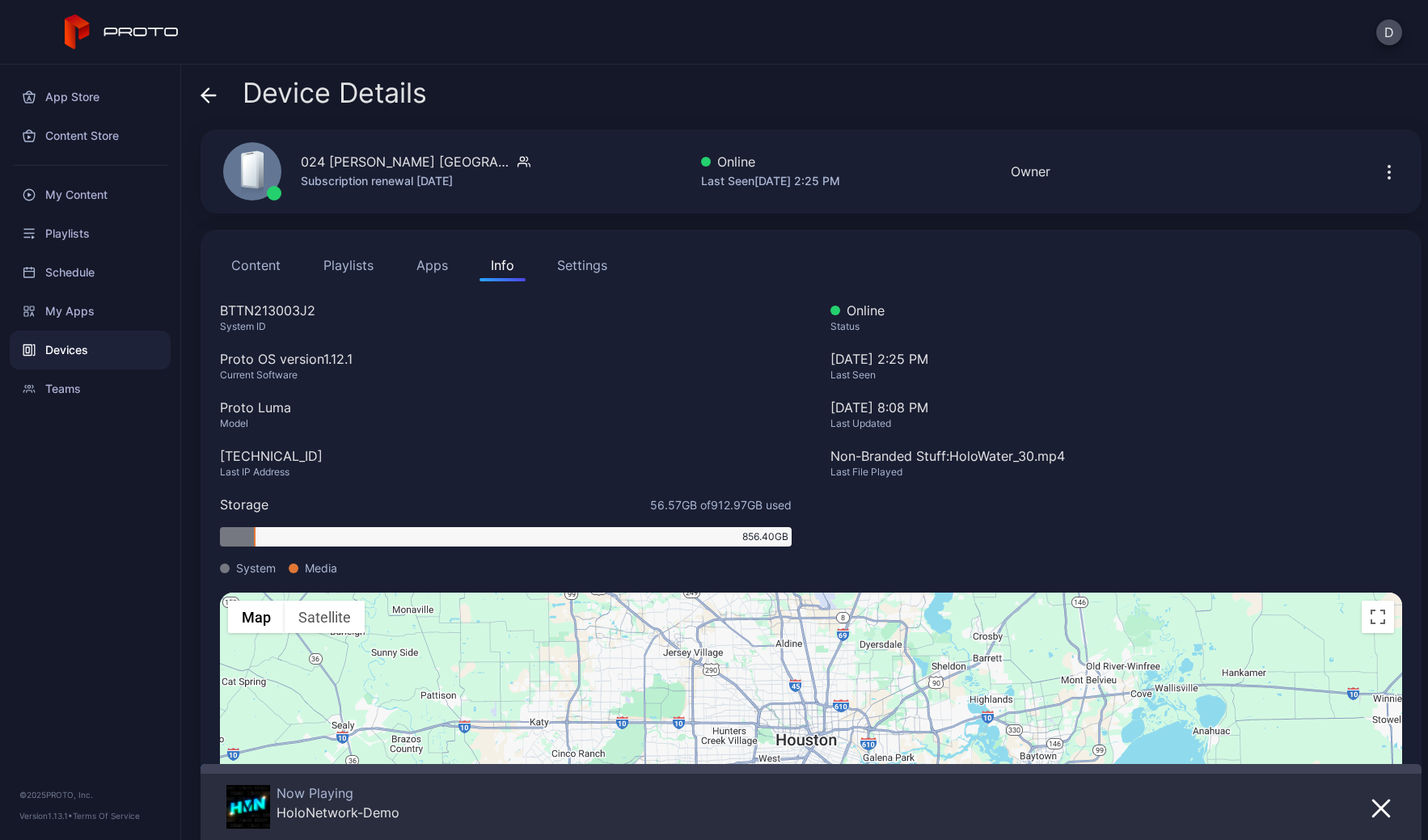
click at [203, 95] on icon at bounding box center [205, 95] width 7 height 14
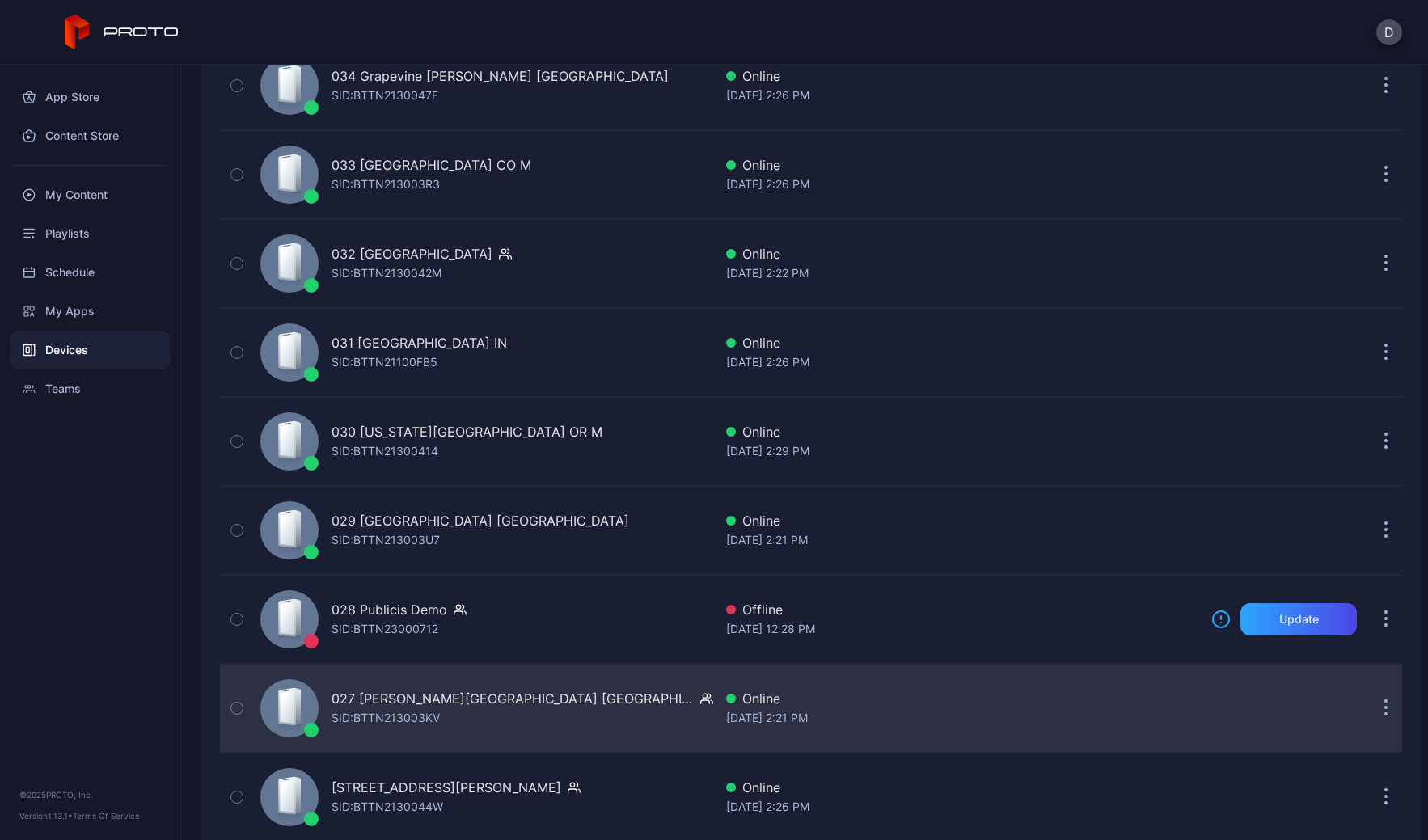
scroll to position [1352, 0]
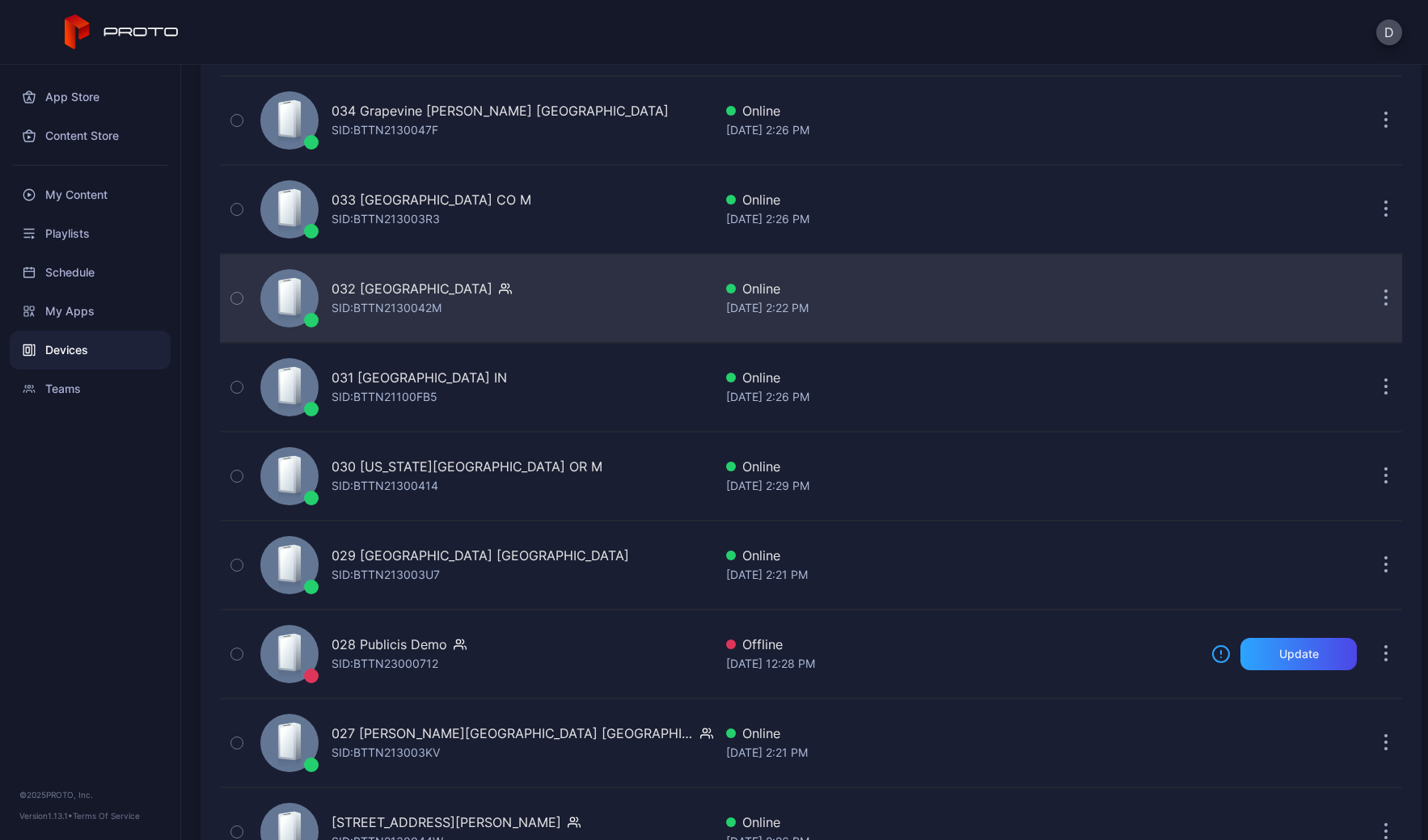
click at [528, 299] on div "032 [GEOGRAPHIC_DATA] SID: BTTN2130042M" at bounding box center [483, 298] width 459 height 81
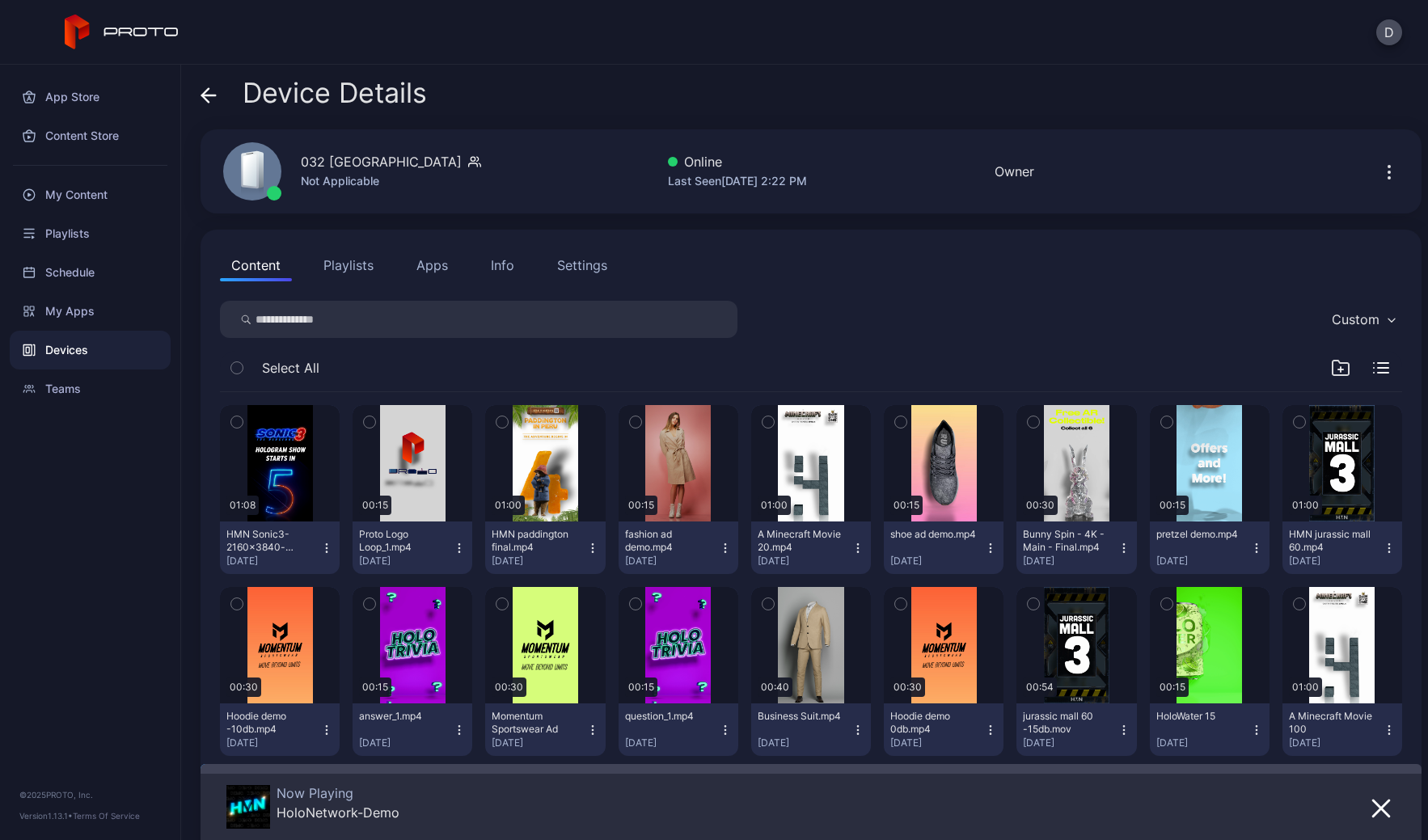
click at [593, 264] on div "Settings" at bounding box center [582, 265] width 50 height 19
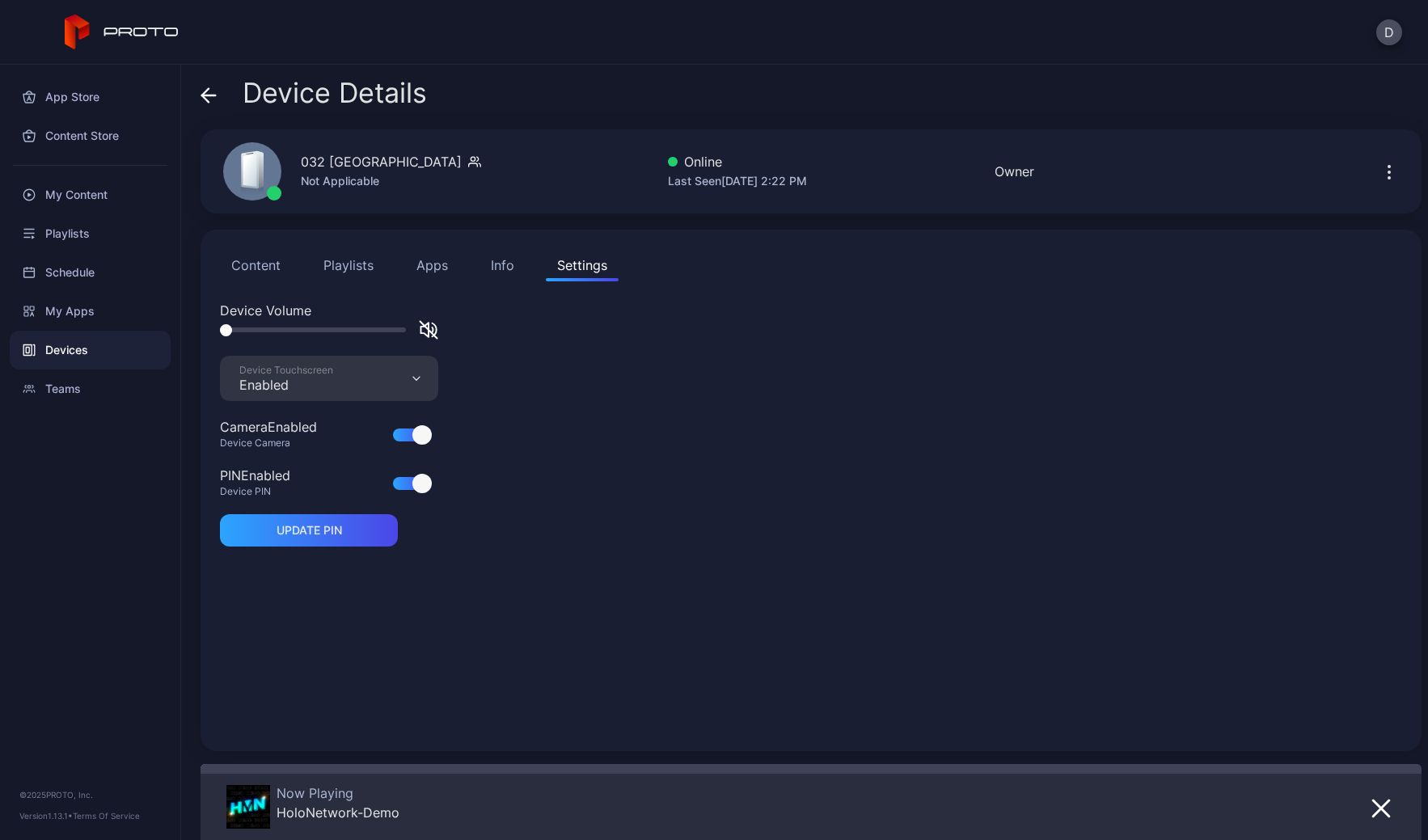
click at [206, 97] on icon at bounding box center [208, 95] width 16 height 16
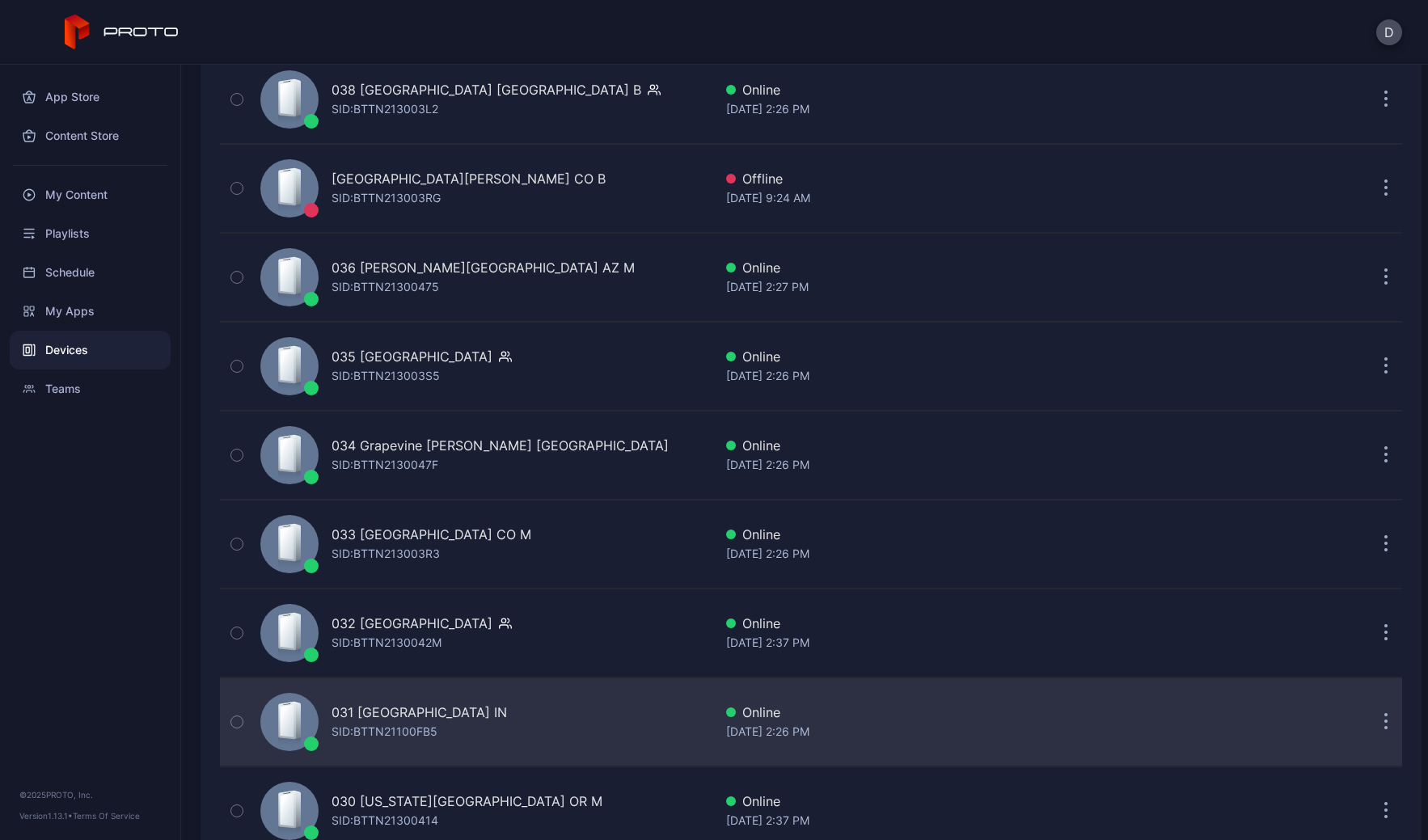
scroll to position [985, 0]
